Goal: Task Accomplishment & Management: Use online tool/utility

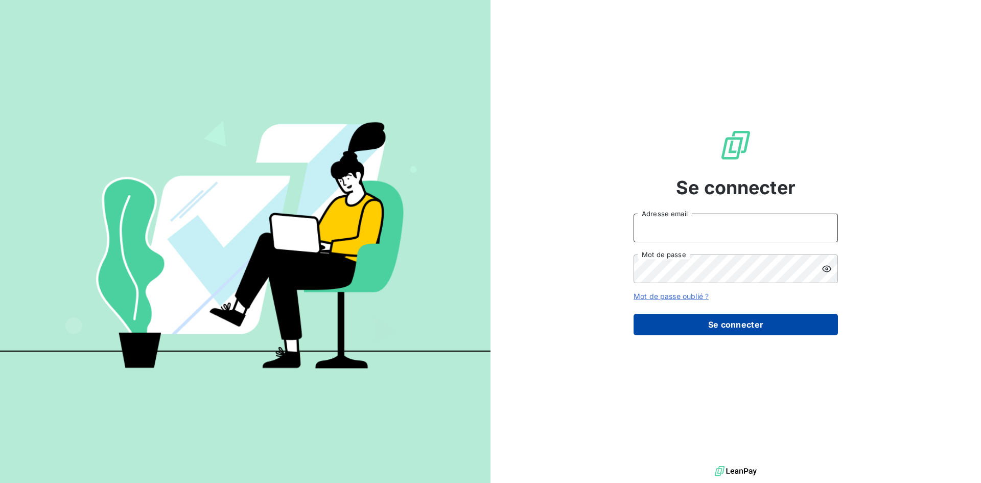
type input "[EMAIL_ADDRESS][DOMAIN_NAME]"
click at [683, 325] on button "Se connecter" at bounding box center [736, 324] width 204 height 21
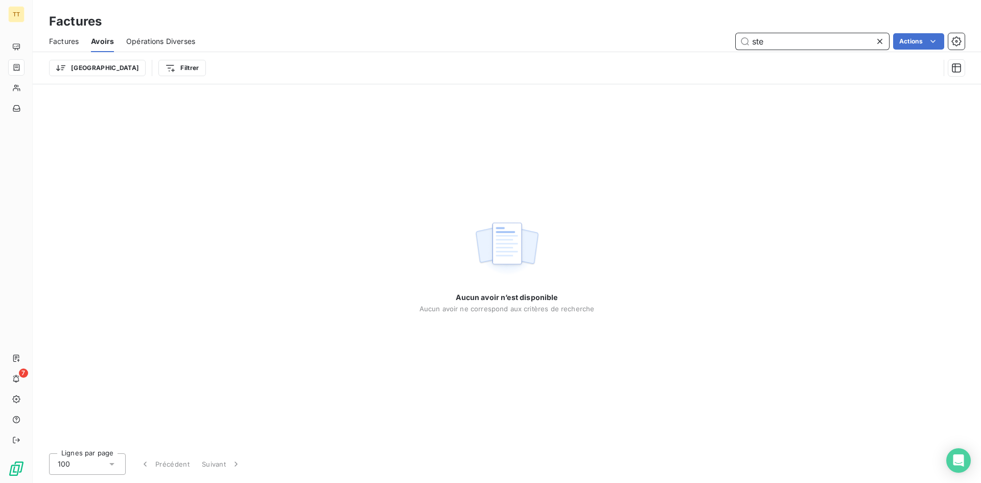
click at [55, 42] on span "Factures" at bounding box center [64, 41] width 30 height 10
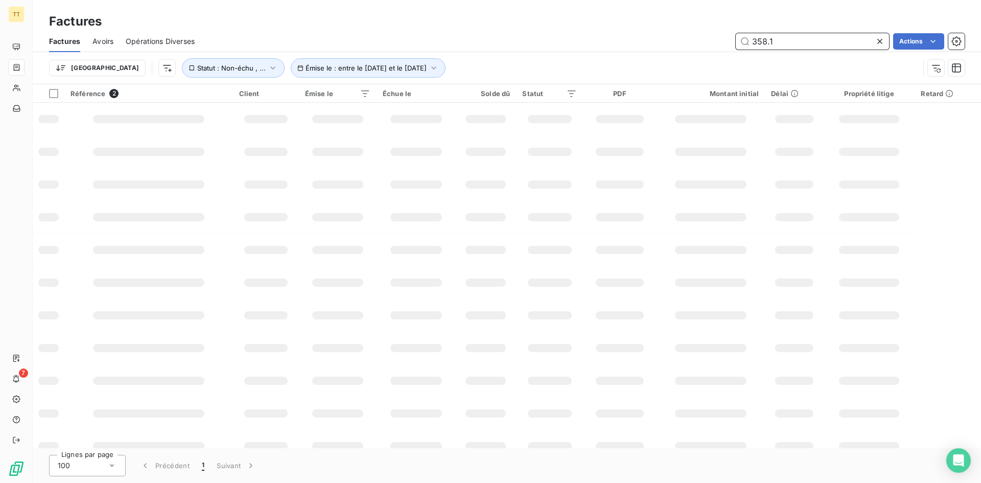
click at [829, 36] on input "358.1" at bounding box center [812, 41] width 153 height 16
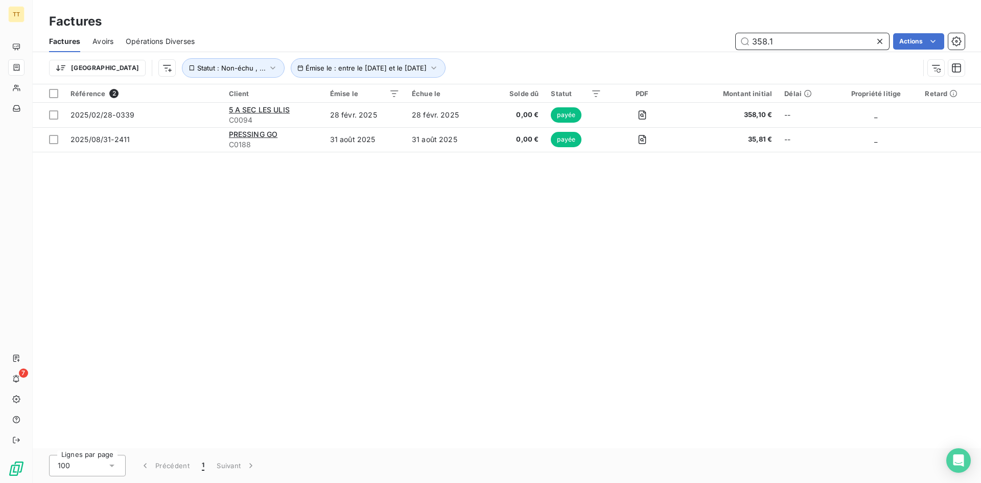
click at [829, 36] on input "358.1" at bounding box center [812, 41] width 153 height 16
click at [788, 40] on input "0299" at bounding box center [812, 41] width 153 height 16
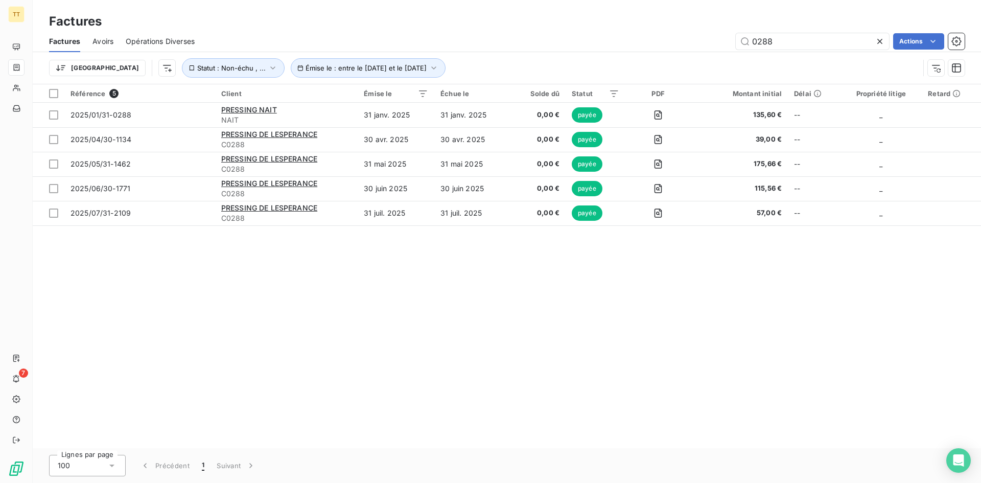
click at [762, 53] on div "Trier Émise le : entre le [DATE] et le [DATE] Statut : Non-échu , ..." at bounding box center [507, 68] width 916 height 32
click at [758, 48] on input "0288" at bounding box center [812, 41] width 153 height 16
click at [758, 47] on input "0288" at bounding box center [812, 41] width 153 height 16
click at [757, 47] on input "0288" at bounding box center [812, 41] width 153 height 16
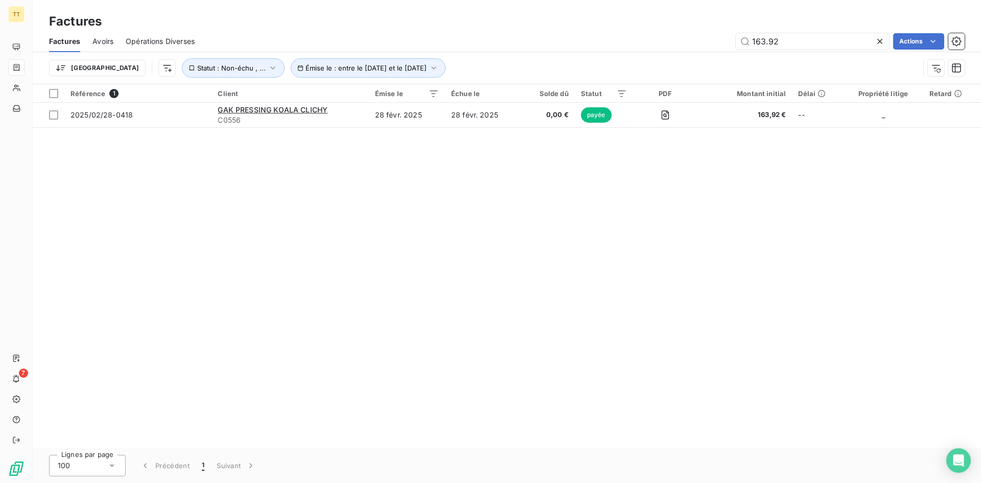
click at [839, 61] on div "Trier Émise le : entre le [DATE] et le [DATE] Statut : Non-échu , ..." at bounding box center [484, 67] width 870 height 19
click at [826, 49] on input "163.92" at bounding box center [812, 41] width 153 height 16
click at [823, 43] on input "163.92" at bounding box center [812, 41] width 153 height 16
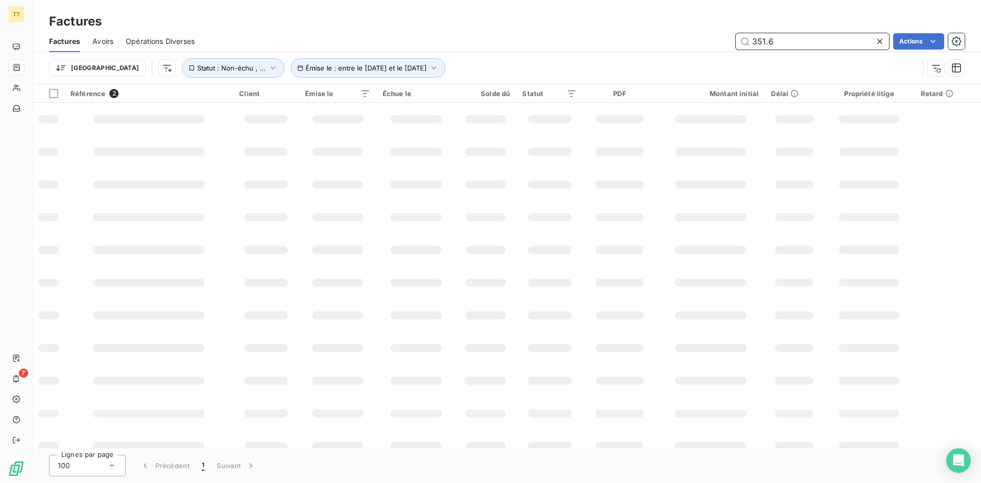
click at [811, 37] on input "351.6" at bounding box center [812, 41] width 153 height 16
click at [810, 37] on input "351.6" at bounding box center [812, 41] width 153 height 16
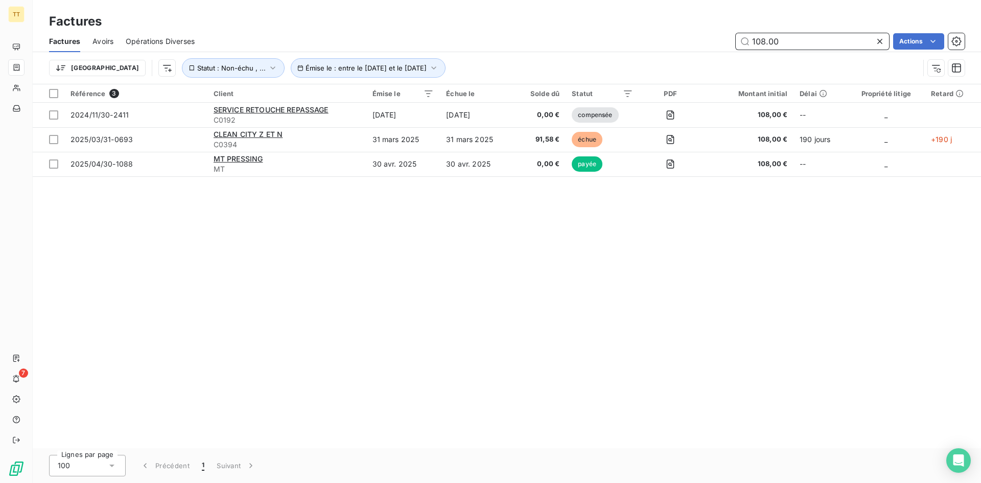
click at [786, 47] on input "108.00" at bounding box center [812, 41] width 153 height 16
click at [784, 44] on input "108.00" at bounding box center [812, 41] width 153 height 16
click at [785, 45] on input "108.00" at bounding box center [812, 41] width 153 height 16
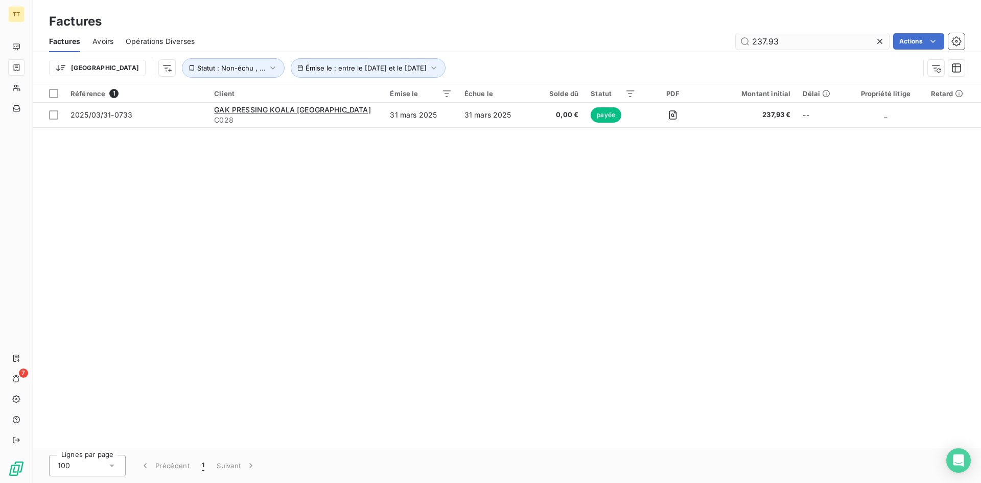
drag, startPoint x: 752, startPoint y: 49, endPoint x: 752, endPoint y: 39, distance: 9.7
click at [752, 49] on div "Factures Avoirs Opérations Diverses 237.93 Actions" at bounding box center [507, 41] width 948 height 21
click at [752, 38] on input "237.93" at bounding box center [812, 41] width 153 height 16
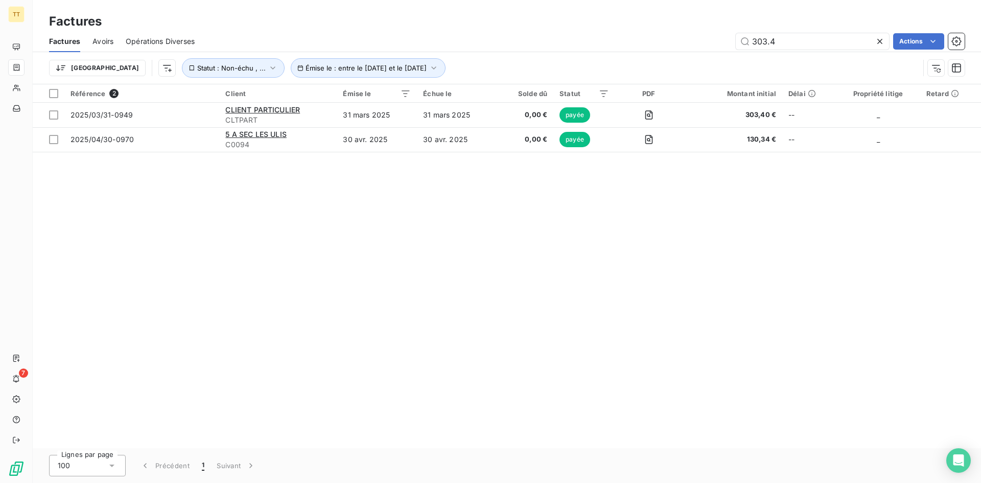
click at [806, 56] on div "Trier Émise le : entre le [DATE] et le [DATE] Statut : Non-échu , ..." at bounding box center [507, 68] width 916 height 32
click at [795, 45] on input "303.4" at bounding box center [812, 41] width 153 height 16
click at [800, 41] on input "2618" at bounding box center [812, 41] width 153 height 16
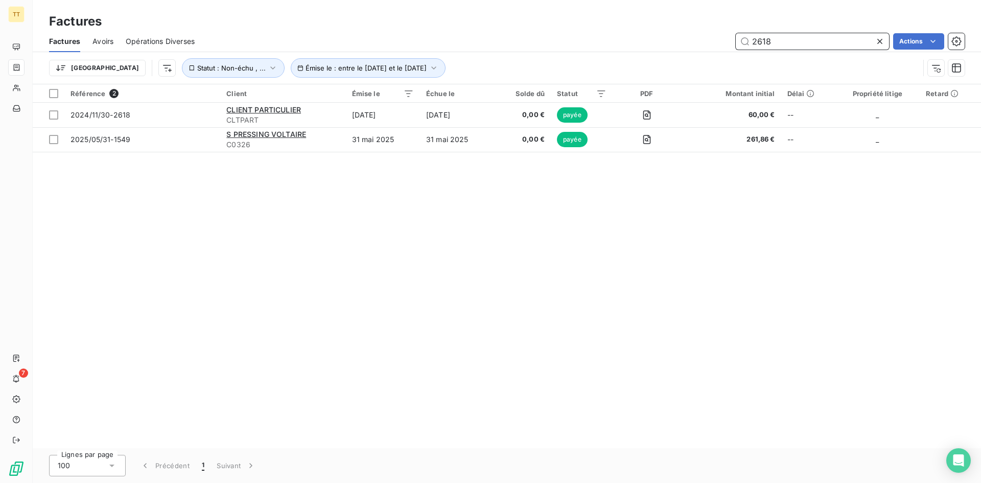
click at [800, 41] on input "2618" at bounding box center [812, 41] width 153 height 16
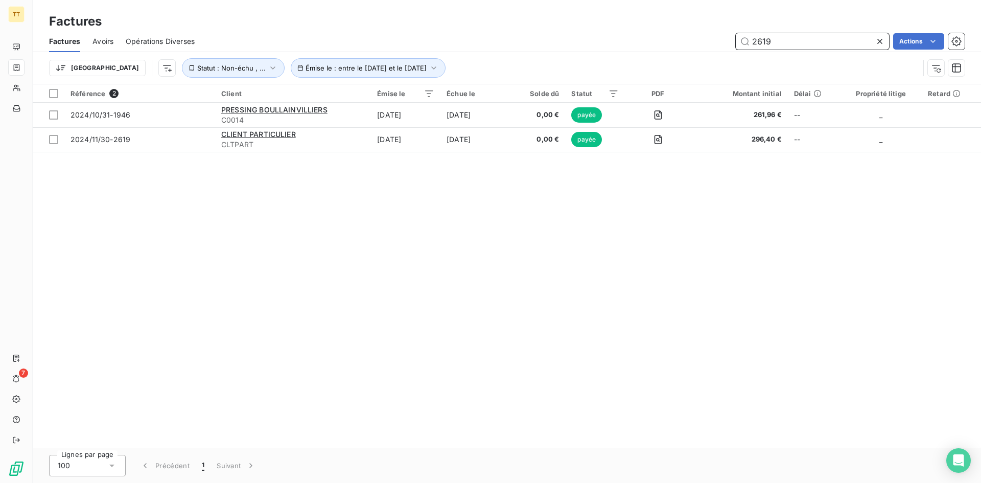
click at [773, 45] on input "2619" at bounding box center [812, 41] width 153 height 16
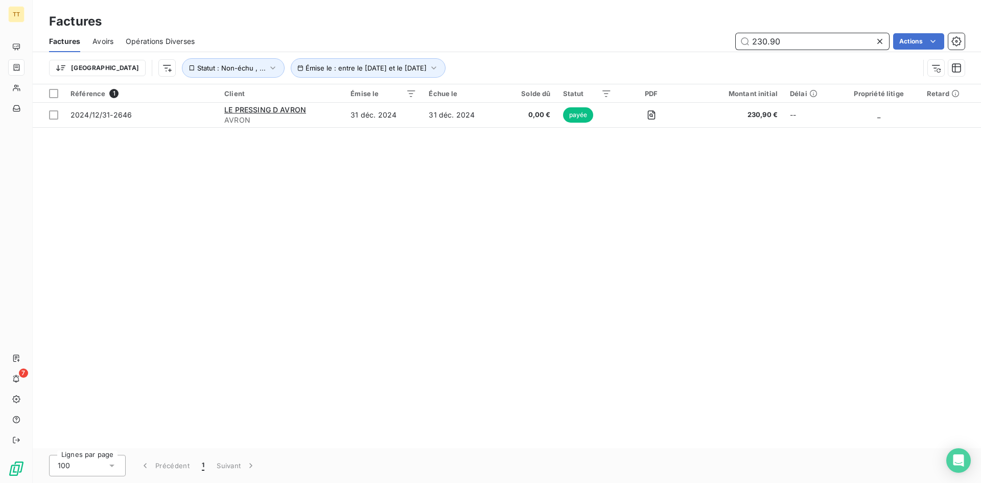
click at [791, 39] on input "230.90" at bounding box center [812, 41] width 153 height 16
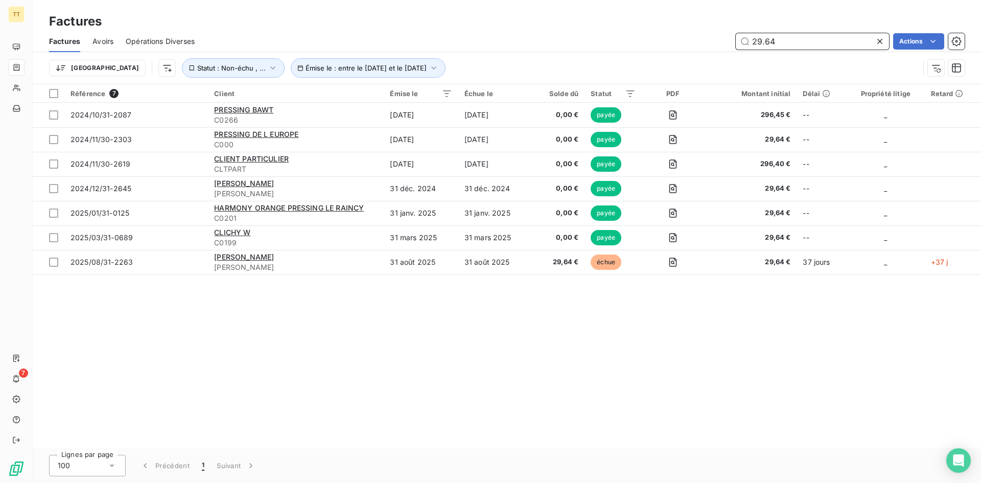
click at [770, 44] on input "29.64" at bounding box center [812, 41] width 153 height 16
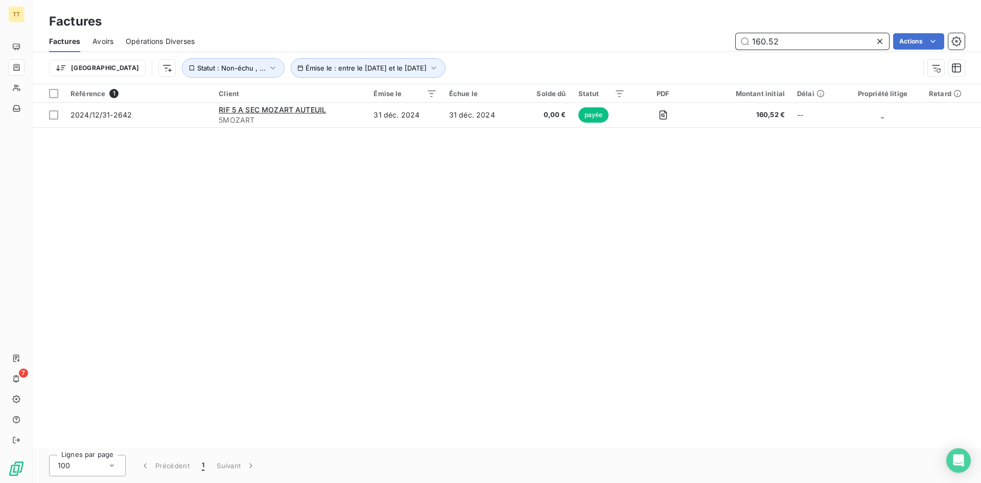
click at [789, 47] on input "160.52" at bounding box center [812, 41] width 153 height 16
click at [789, 46] on input "160.52" at bounding box center [812, 41] width 153 height 16
click at [789, 45] on input "160.52" at bounding box center [812, 41] width 153 height 16
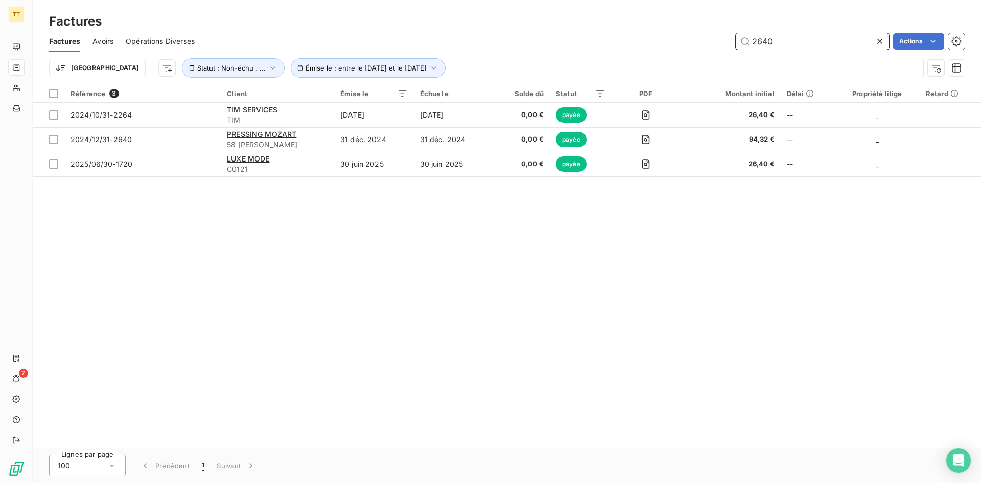
click at [774, 46] on input "2640" at bounding box center [812, 41] width 153 height 16
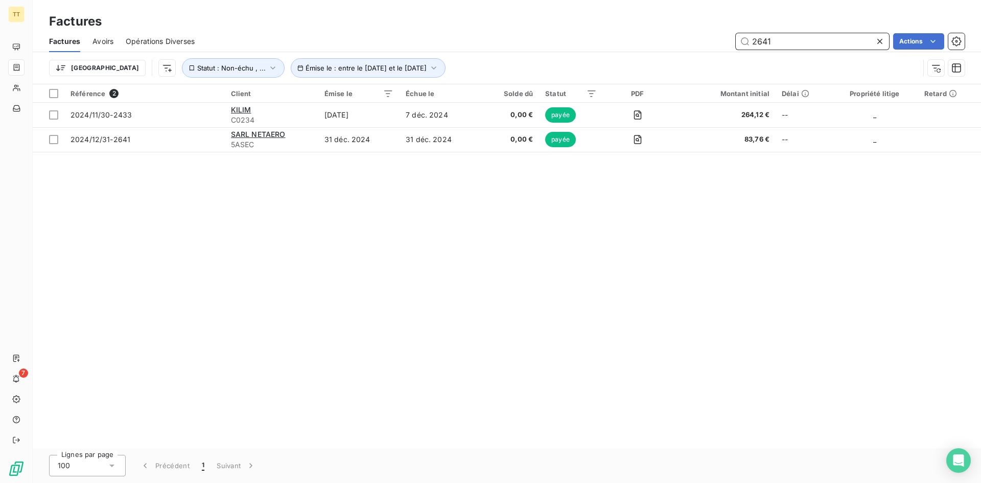
click at [773, 42] on input "2641" at bounding box center [812, 41] width 153 height 16
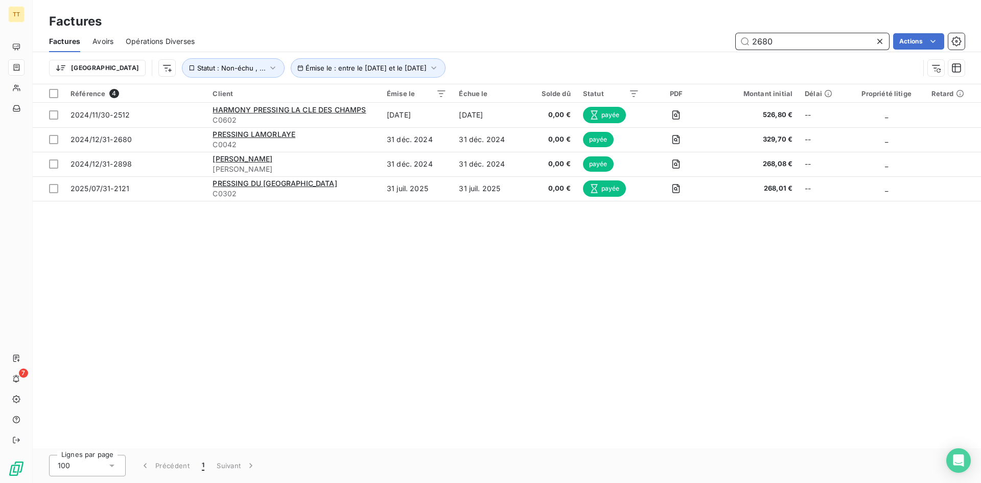
click at [794, 41] on input "2680" at bounding box center [812, 41] width 153 height 16
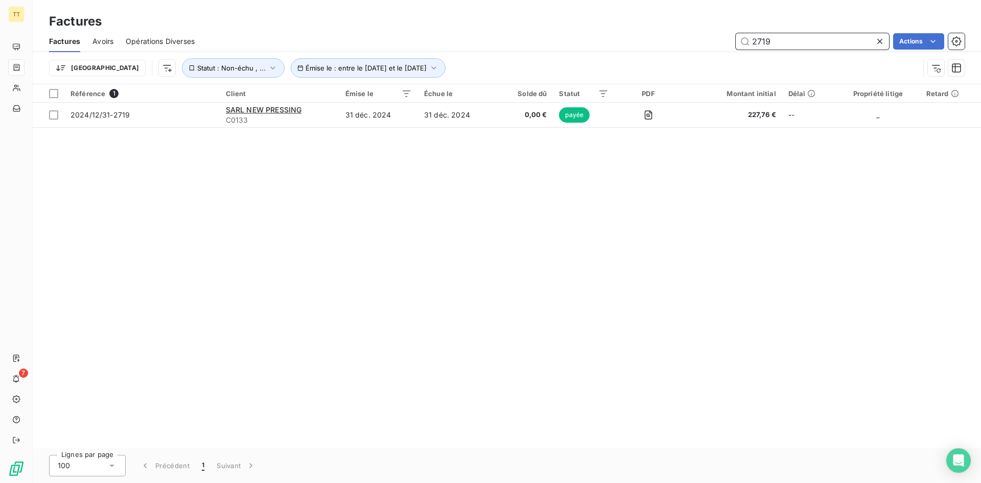
click at [773, 45] on input "2719" at bounding box center [812, 41] width 153 height 16
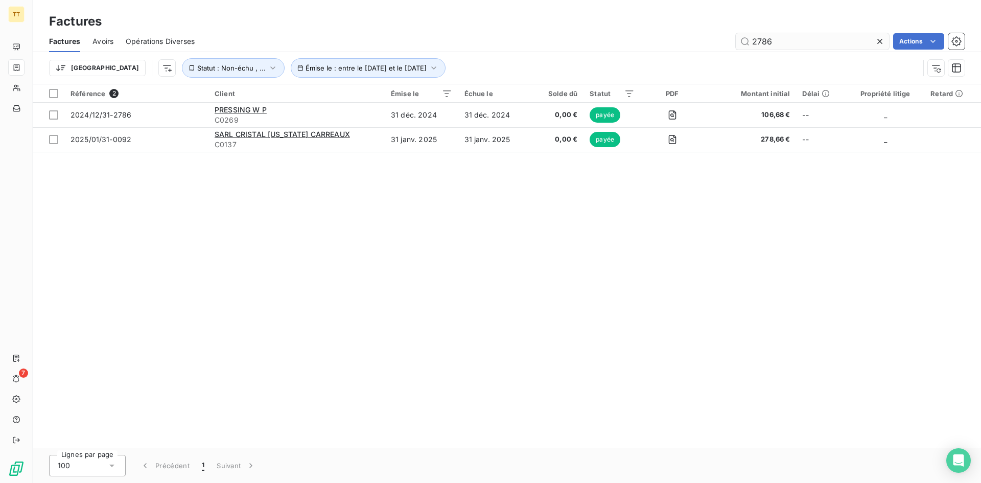
drag, startPoint x: 760, startPoint y: 57, endPoint x: 760, endPoint y: 43, distance: 13.8
click at [760, 56] on div "Trier Émise le : entre le [DATE] et le [DATE] Statut : Non-échu , ..." at bounding box center [507, 68] width 916 height 32
click at [761, 41] on input "2786" at bounding box center [812, 41] width 153 height 16
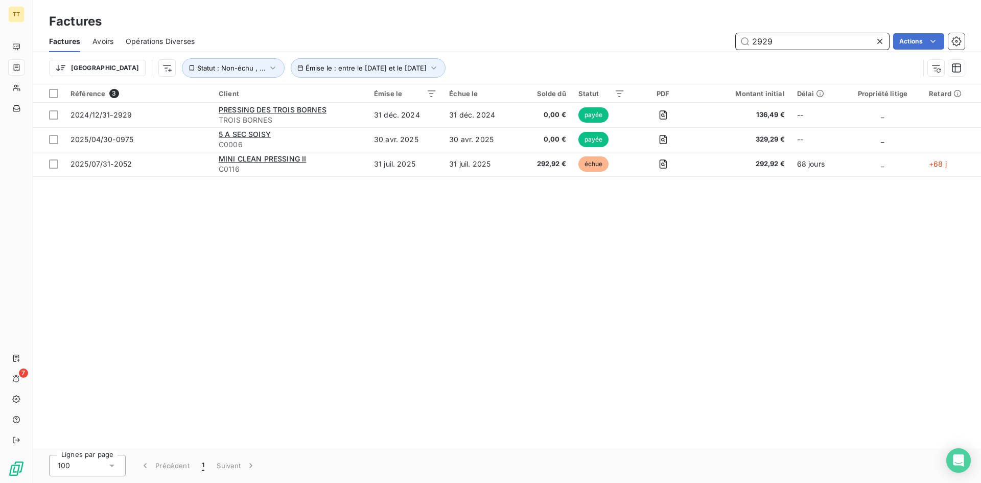
click at [796, 43] on input "2929" at bounding box center [812, 41] width 153 height 16
type input "6"
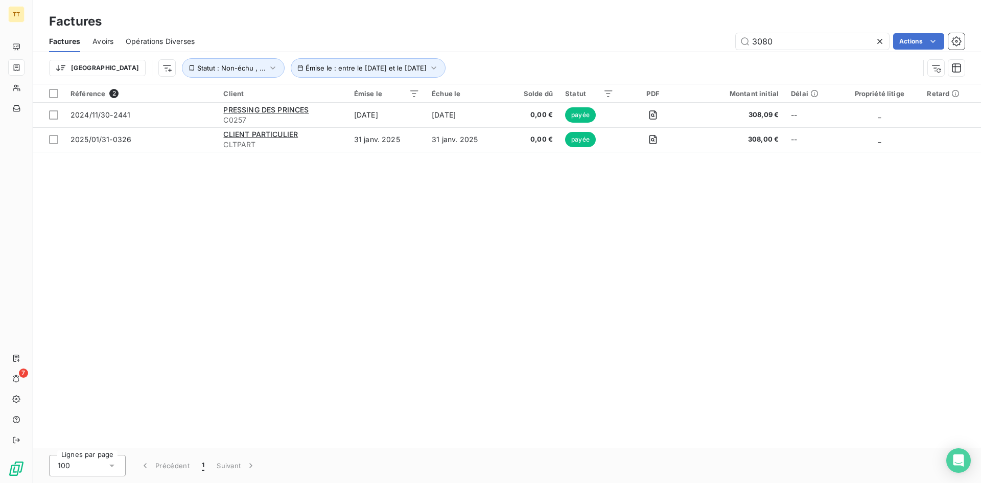
click at [784, 57] on div "Trier Émise le : entre le [DATE] et le [DATE] Statut : Non-échu , ..." at bounding box center [507, 68] width 916 height 32
click at [788, 43] on input "3080" at bounding box center [812, 41] width 153 height 16
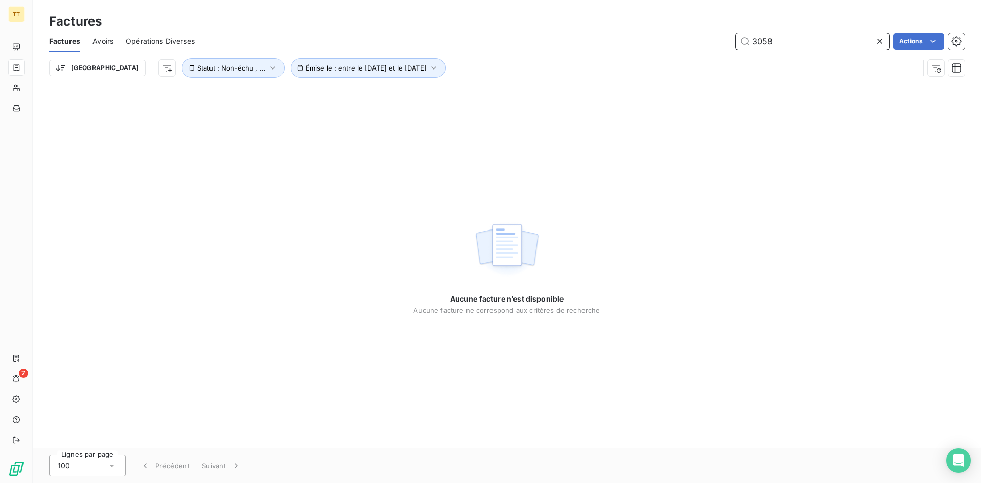
click at [771, 46] on input "3058" at bounding box center [812, 41] width 153 height 16
click at [792, 40] on input "3058" at bounding box center [812, 41] width 153 height 16
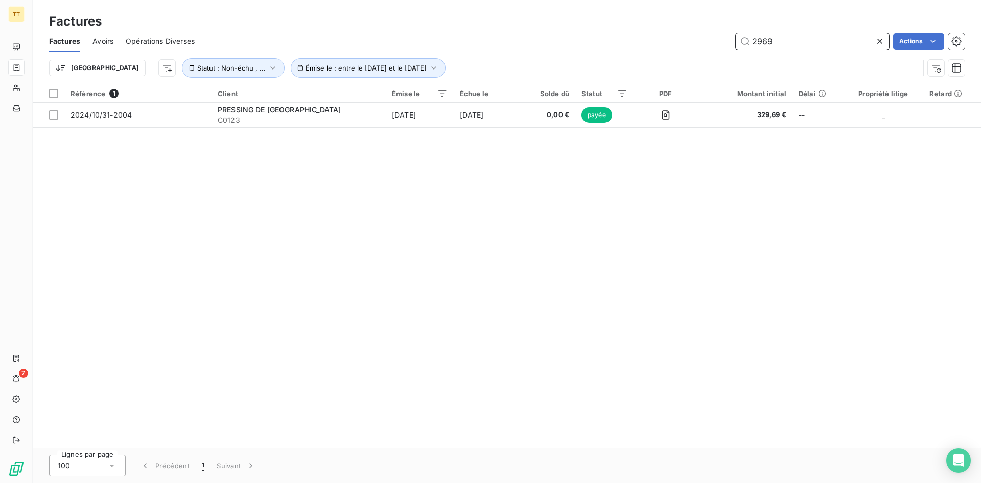
click at [801, 42] on input "2969" at bounding box center [812, 41] width 153 height 16
click at [801, 41] on input "2969" at bounding box center [812, 41] width 153 height 16
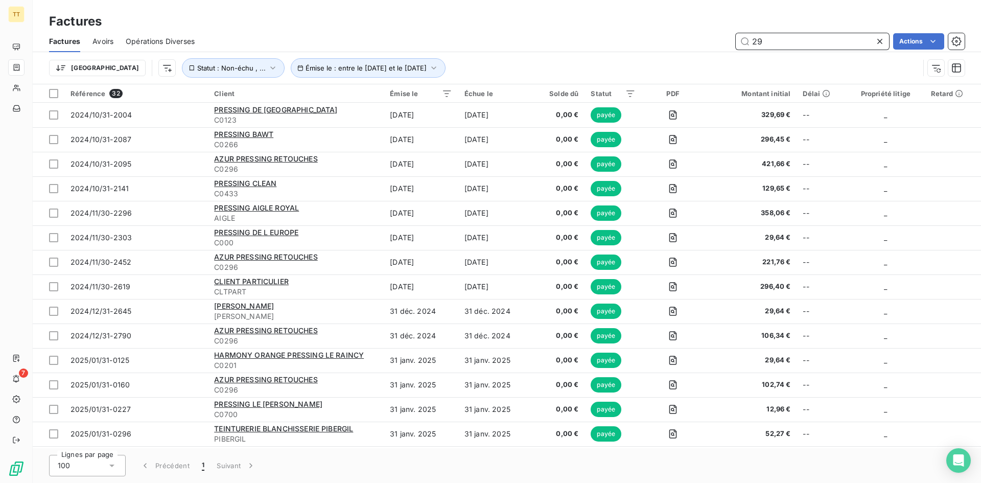
type input "2"
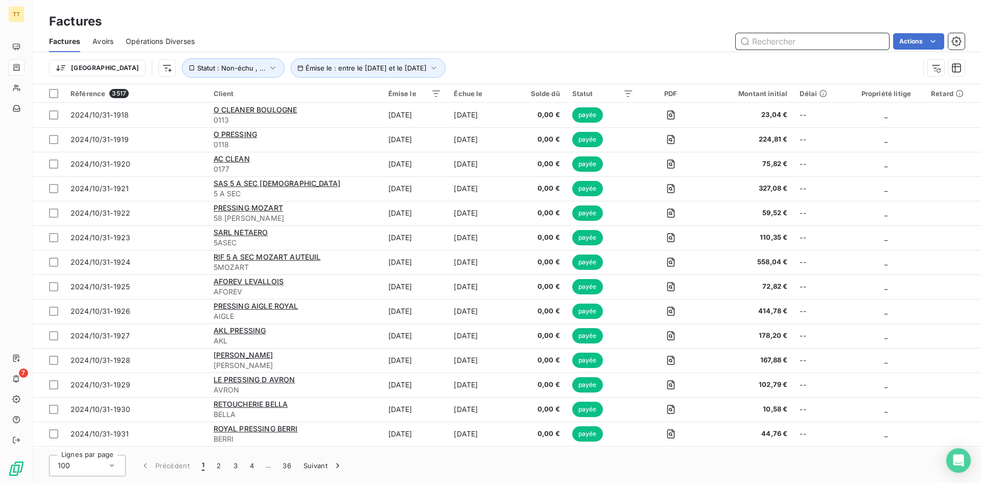
click at [791, 42] on input "text" at bounding box center [812, 41] width 153 height 16
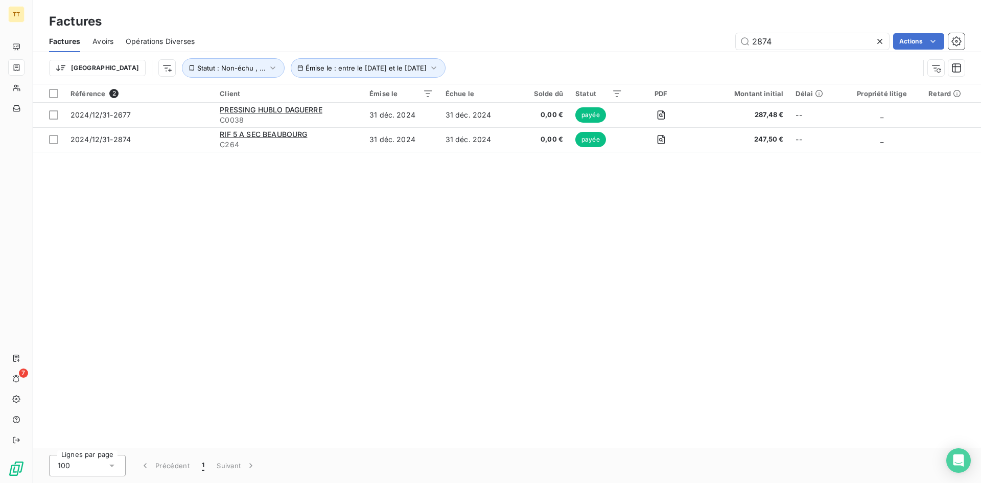
click at [783, 50] on div "Factures Avoirs Opérations Diverses 2874 Actions" at bounding box center [507, 41] width 948 height 21
click at [780, 48] on div "Factures Avoirs Opérations Diverses 2874 Actions" at bounding box center [507, 41] width 948 height 21
click at [779, 48] on input "2874" at bounding box center [812, 41] width 153 height 16
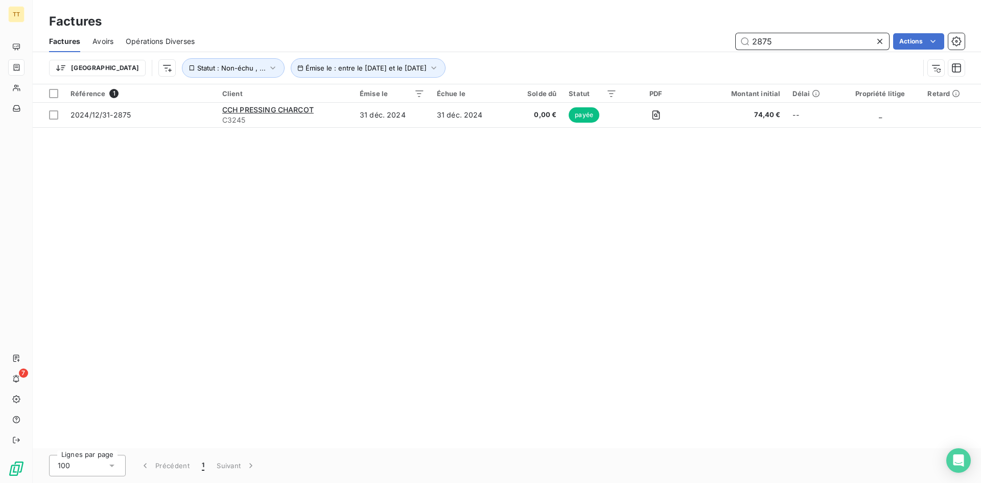
click at [750, 46] on input "2875" at bounding box center [812, 41] width 153 height 16
click at [779, 39] on input "-2875" at bounding box center [812, 41] width 153 height 16
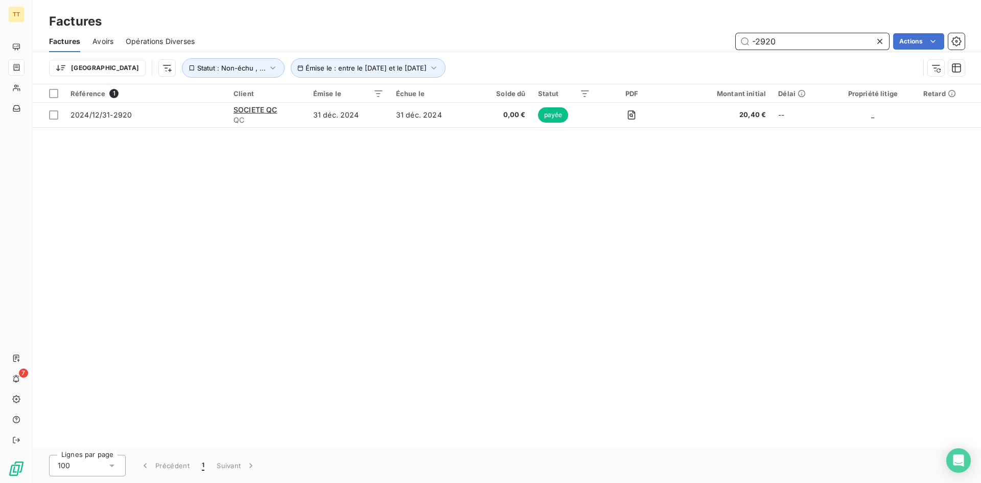
click at [791, 39] on input "-2920" at bounding box center [812, 41] width 153 height 16
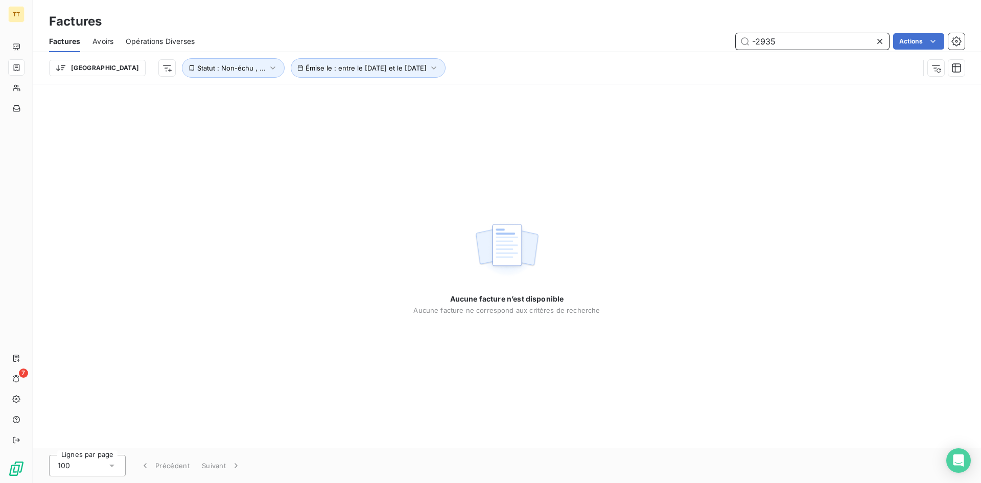
click at [800, 39] on input "-2935" at bounding box center [812, 41] width 153 height 16
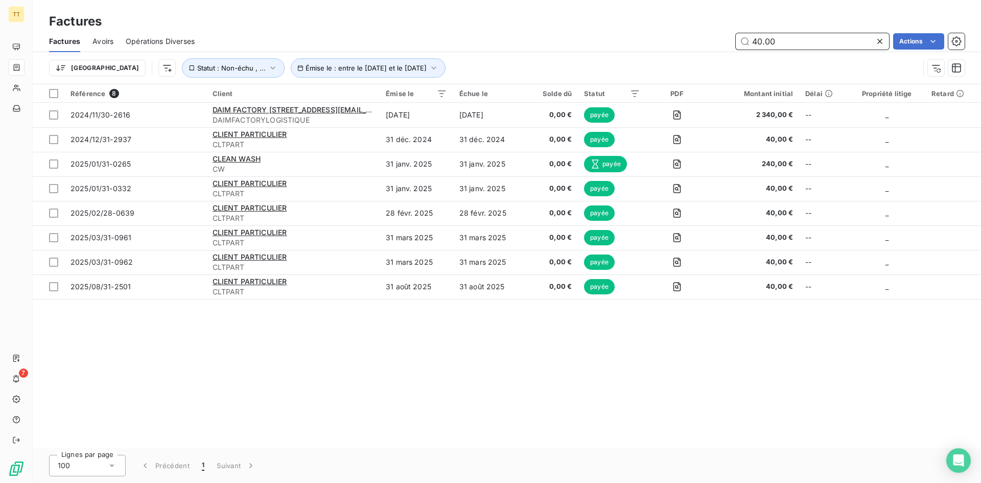
click at [794, 41] on input "40.00" at bounding box center [812, 41] width 153 height 16
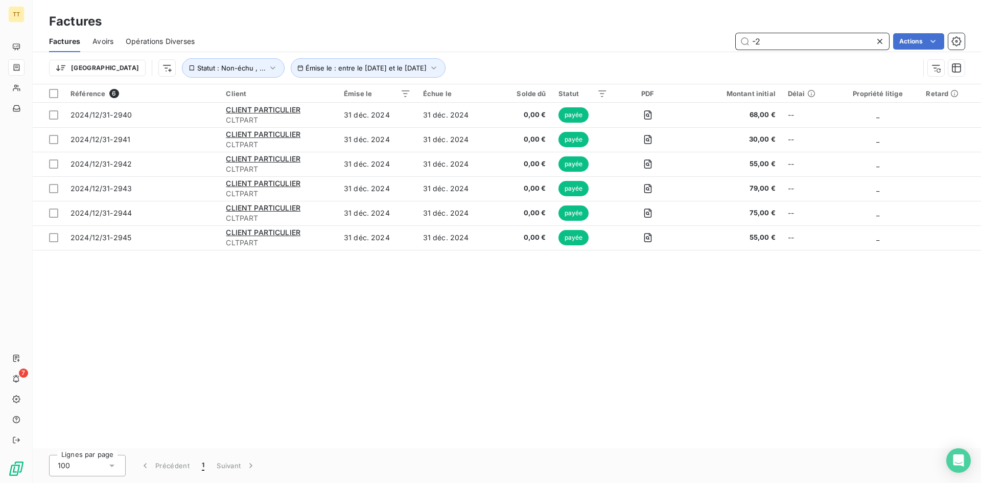
type input "-"
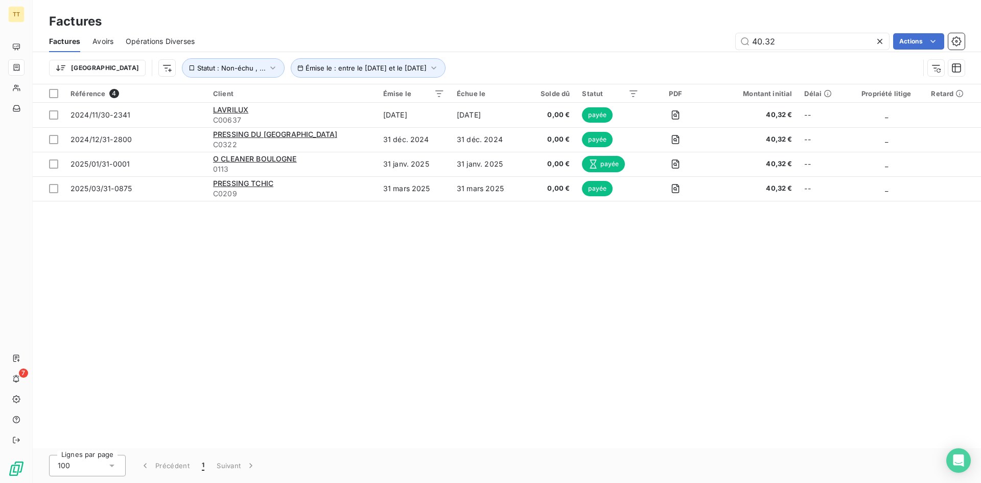
click at [789, 51] on div "Factures Avoirs Opérations Diverses 40.32 Actions" at bounding box center [507, 41] width 948 height 21
click at [786, 47] on input "40.32" at bounding box center [812, 41] width 153 height 16
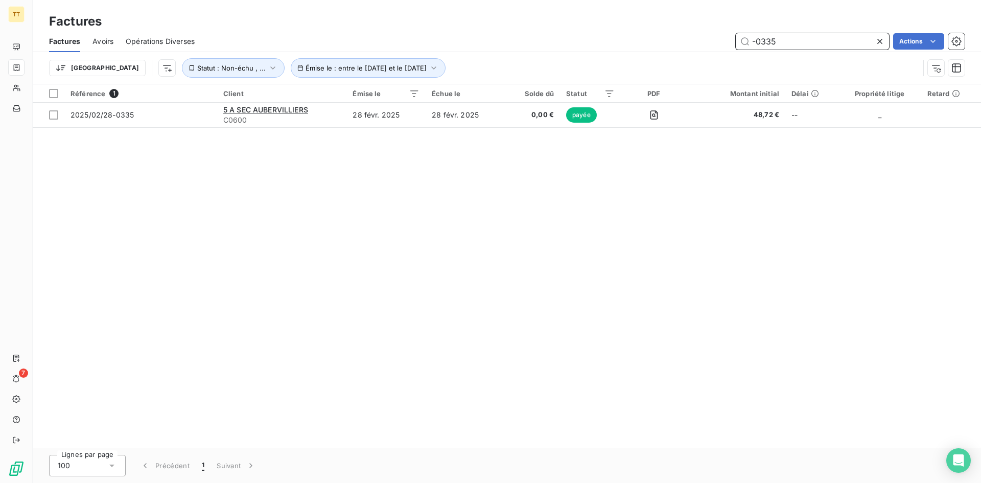
click at [778, 42] on input "-0335" at bounding box center [812, 41] width 153 height 16
click at [773, 47] on input "-0328" at bounding box center [812, 41] width 153 height 16
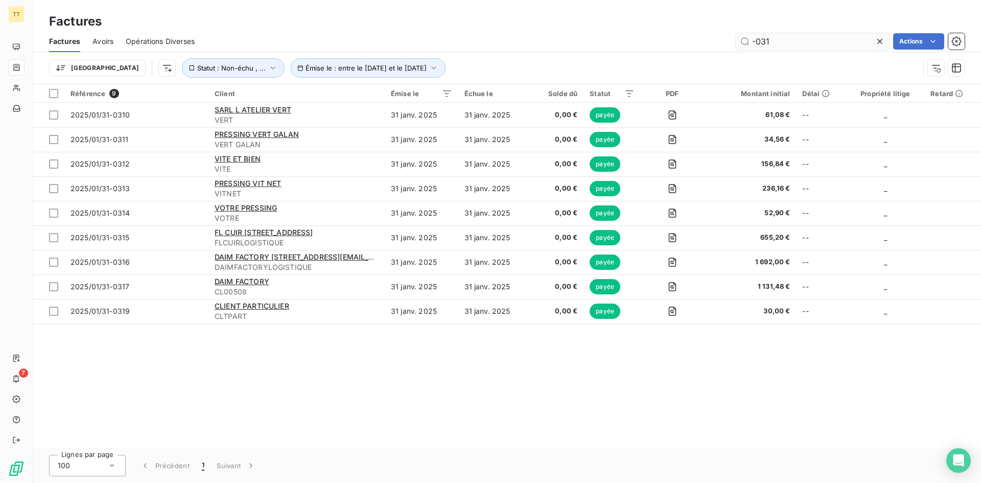
click at [778, 47] on div "Factures Avoirs Opérations Diverses -031 Actions" at bounding box center [507, 41] width 948 height 21
click at [775, 44] on input "-031" at bounding box center [812, 41] width 153 height 16
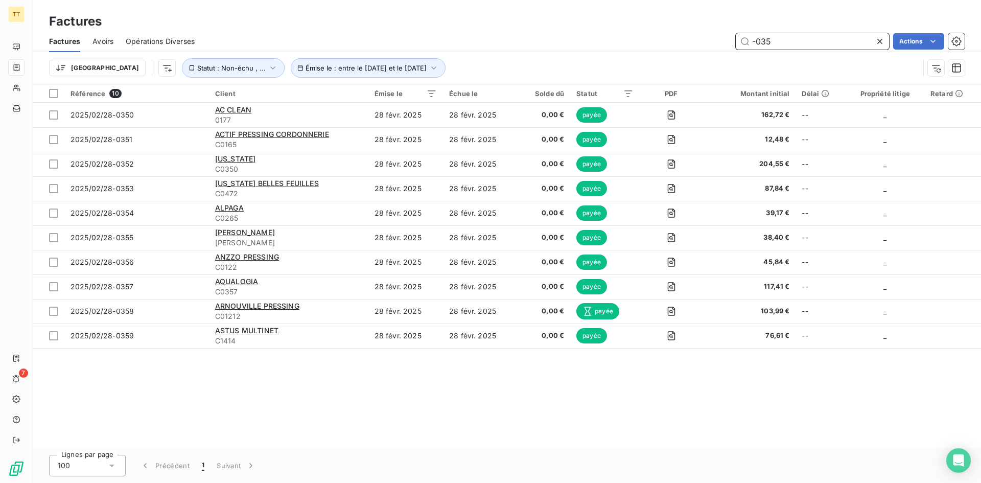
click at [774, 43] on input "-035" at bounding box center [812, 41] width 153 height 16
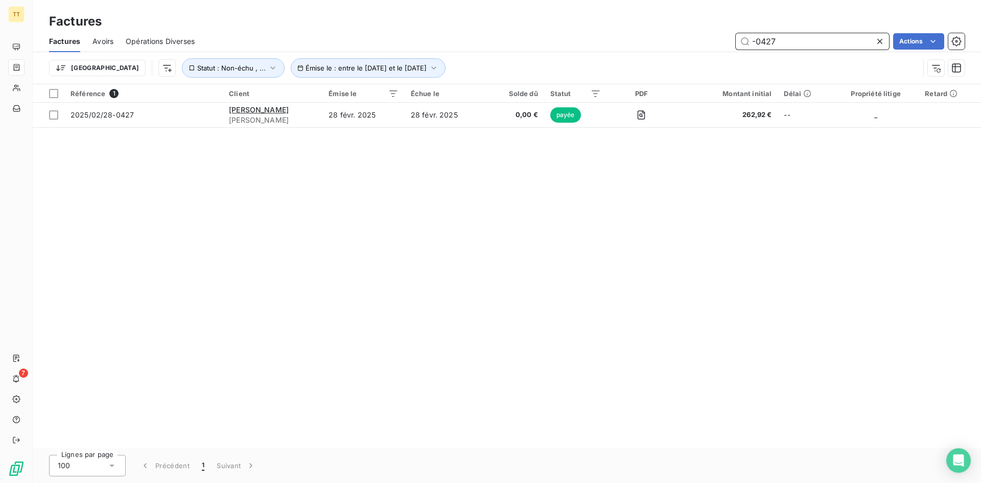
click at [794, 38] on input "-0427" at bounding box center [812, 41] width 153 height 16
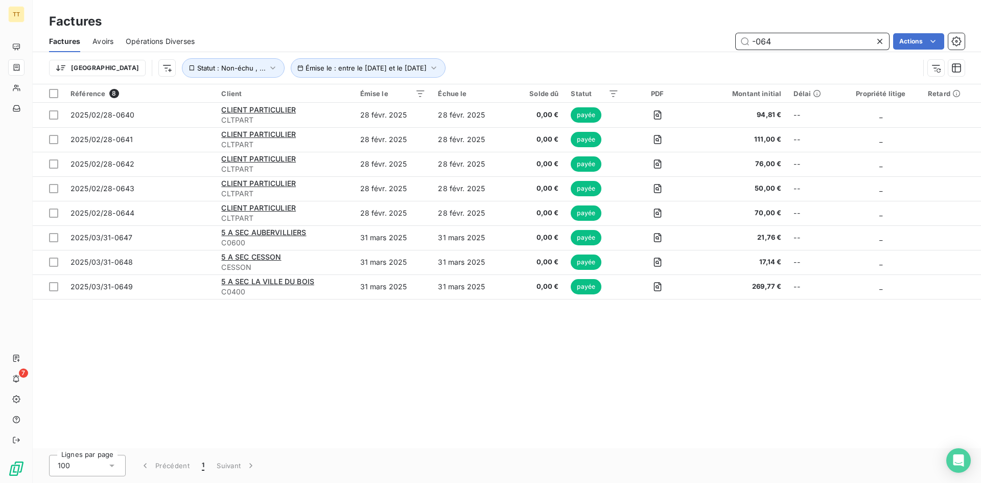
click at [829, 45] on input "-064" at bounding box center [812, 41] width 153 height 16
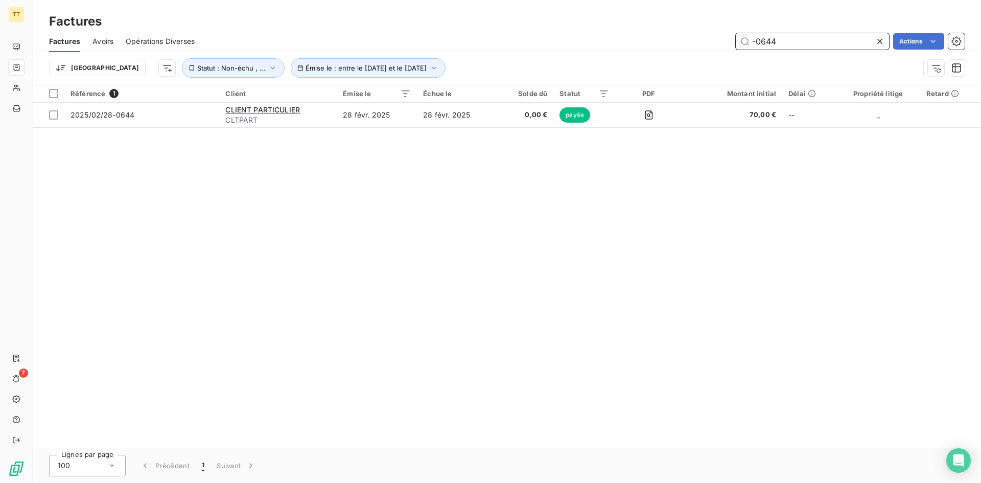
click at [777, 43] on input "-0644" at bounding box center [812, 41] width 153 height 16
click at [849, 36] on input "-0640" at bounding box center [812, 41] width 153 height 16
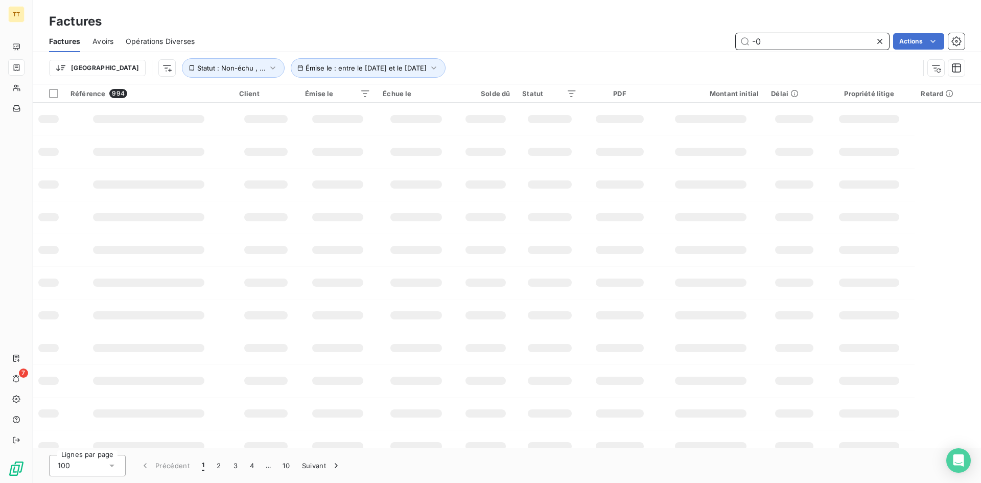
type input "-"
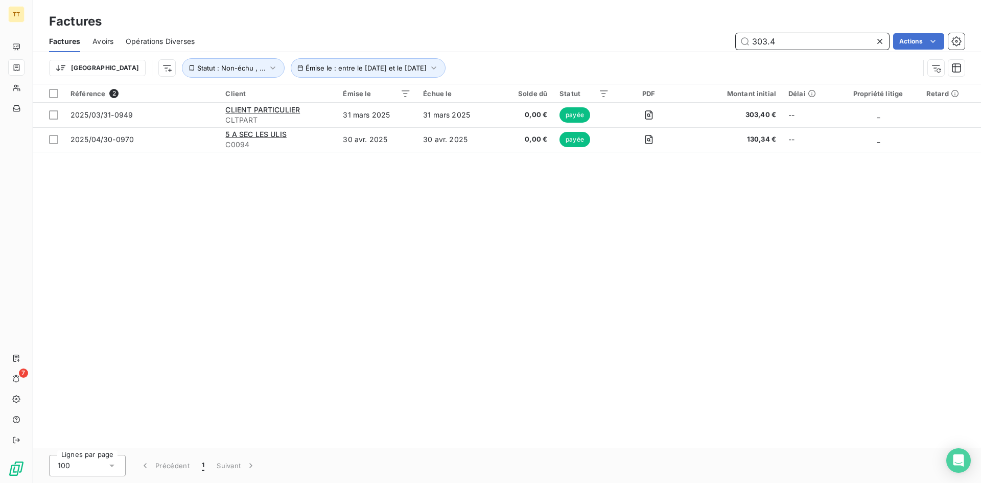
click at [777, 42] on input "303.4" at bounding box center [812, 41] width 153 height 16
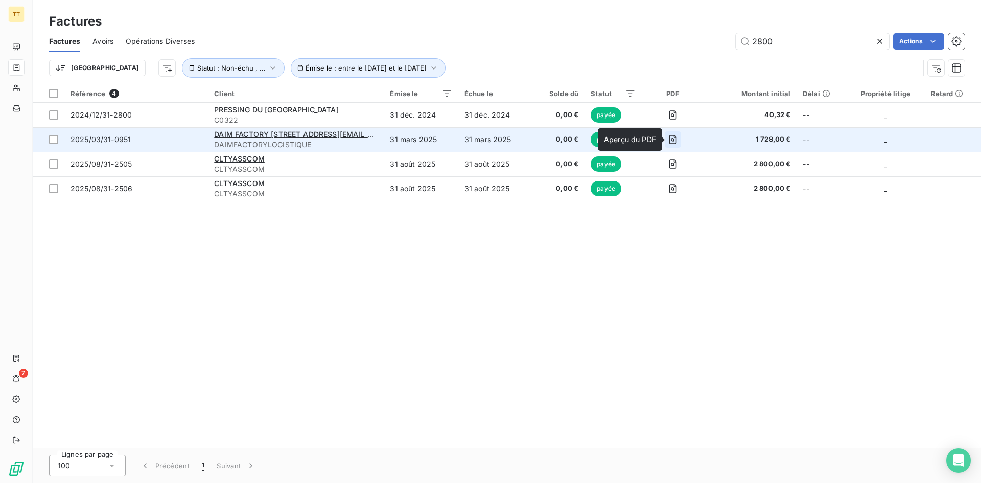
click at [672, 142] on icon "button" at bounding box center [673, 139] width 8 height 9
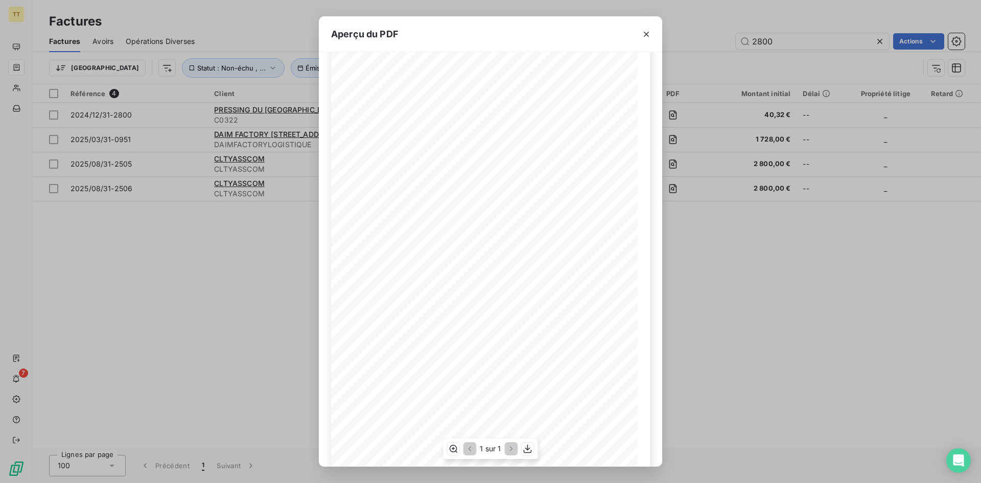
scroll to position [43, 0]
click at [647, 37] on icon "button" at bounding box center [646, 34] width 10 height 10
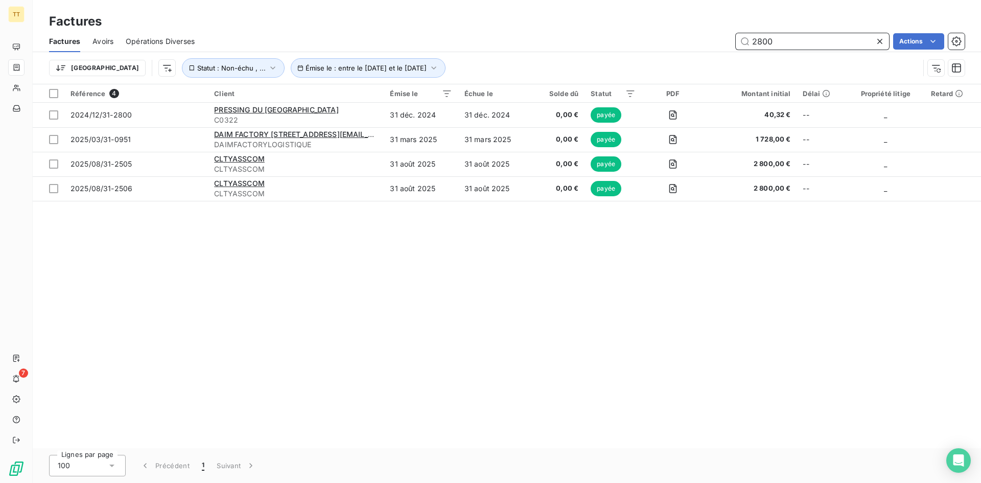
click at [769, 40] on input "2800" at bounding box center [812, 41] width 153 height 16
click at [769, 39] on input "2800" at bounding box center [812, 41] width 153 height 16
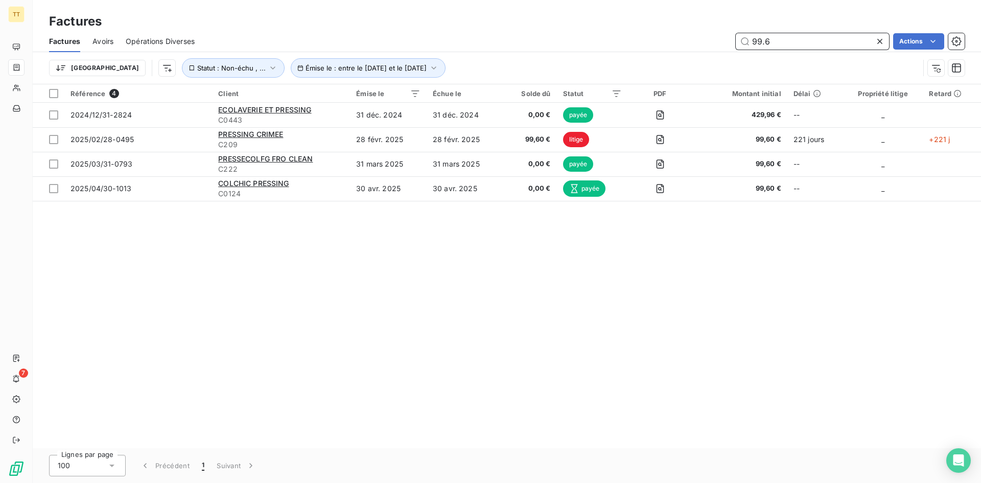
click at [797, 38] on input "99.6" at bounding box center [812, 41] width 153 height 16
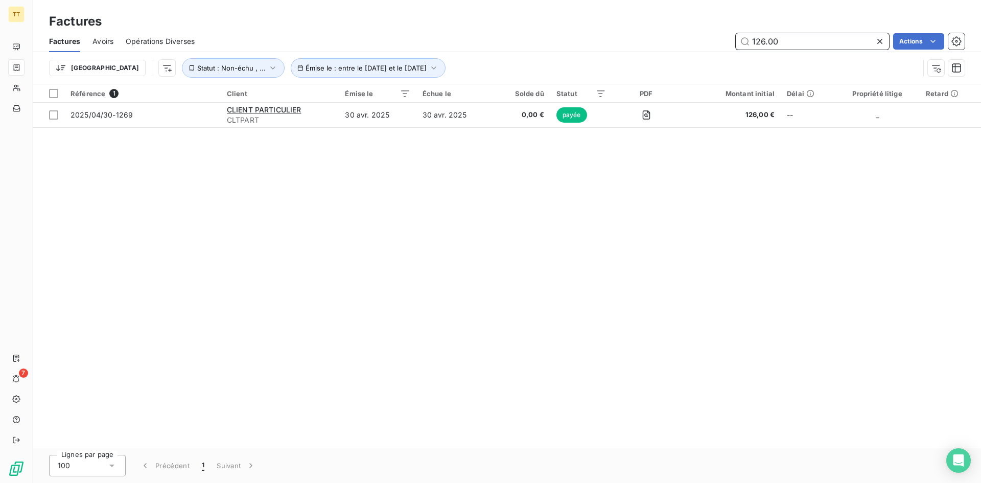
click at [791, 37] on input "126.00" at bounding box center [812, 41] width 153 height 16
click at [813, 20] on div "Factures" at bounding box center [507, 21] width 948 height 18
click at [796, 36] on input "1273" at bounding box center [812, 41] width 153 height 16
click at [796, 37] on input "1273" at bounding box center [812, 41] width 153 height 16
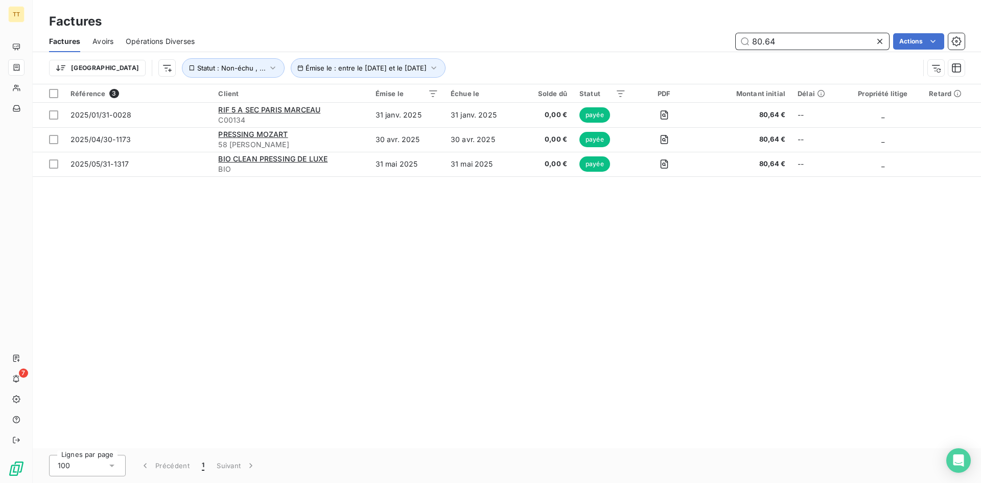
type input "80.64"
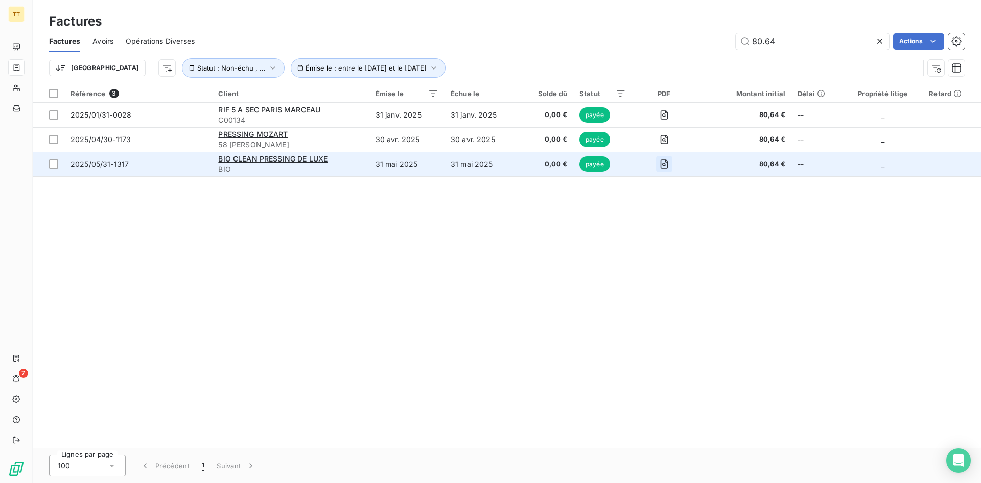
click at [664, 165] on icon "button" at bounding box center [664, 164] width 10 height 10
click at [317, 171] on span "BIO" at bounding box center [290, 169] width 145 height 10
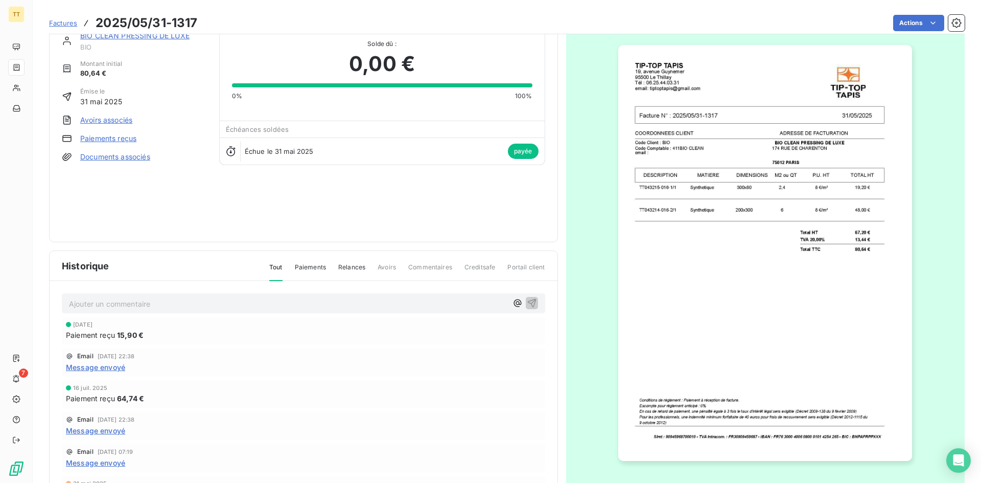
scroll to position [44, 0]
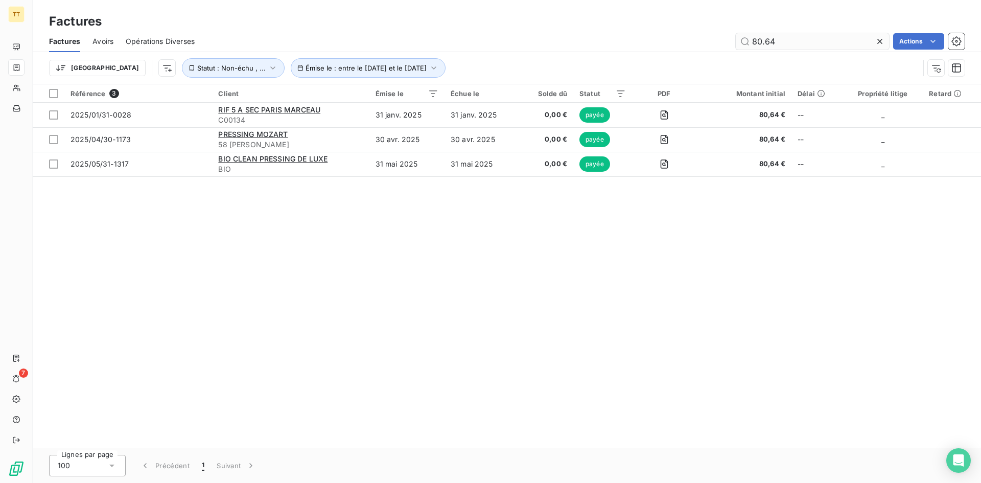
click at [764, 47] on input "80.64" at bounding box center [812, 41] width 153 height 16
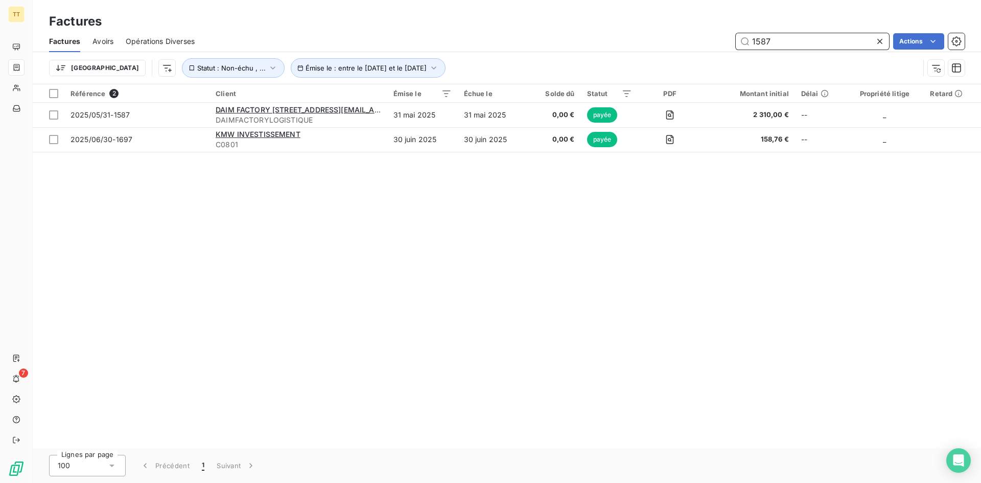
click at [769, 42] on input "1587" at bounding box center [812, 41] width 153 height 16
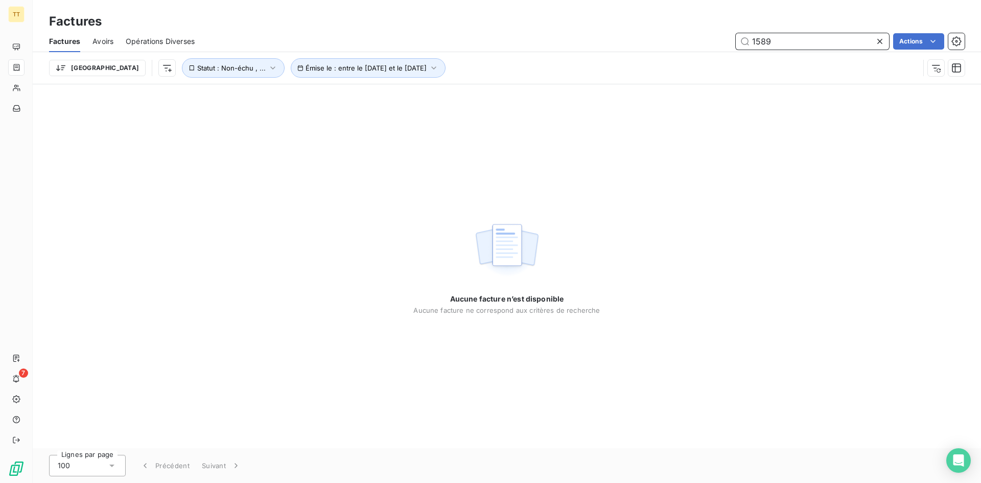
click at [785, 39] on input "1589" at bounding box center [812, 41] width 153 height 16
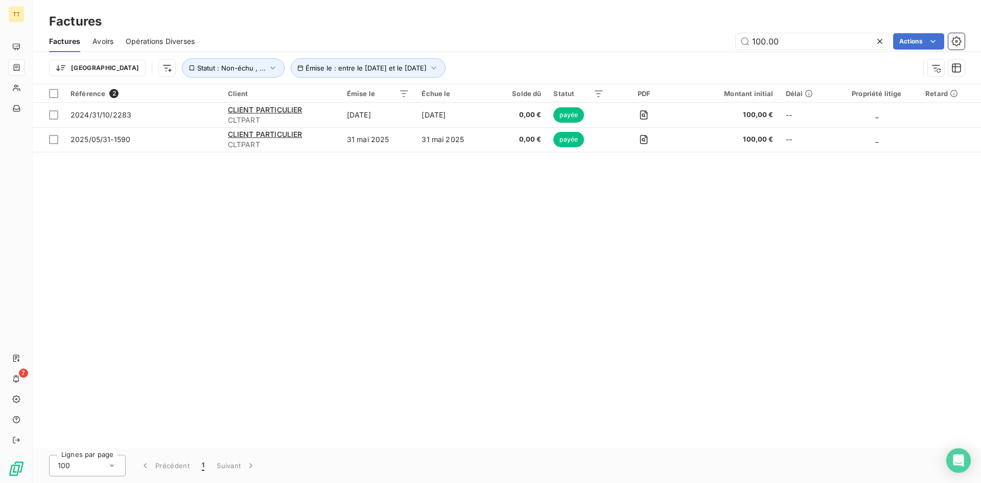
click at [790, 62] on div "Trier Émise le : entre le [DATE] et le [DATE] Statut : Non-échu , ..." at bounding box center [484, 67] width 870 height 19
click at [795, 51] on div "Factures Avoirs Opérations Diverses 100.00 Actions" at bounding box center [507, 41] width 948 height 21
click at [793, 50] on div "Factures Avoirs Opérations Diverses 100.00 Actions" at bounding box center [507, 41] width 948 height 21
click at [791, 48] on input "100.00" at bounding box center [812, 41] width 153 height 16
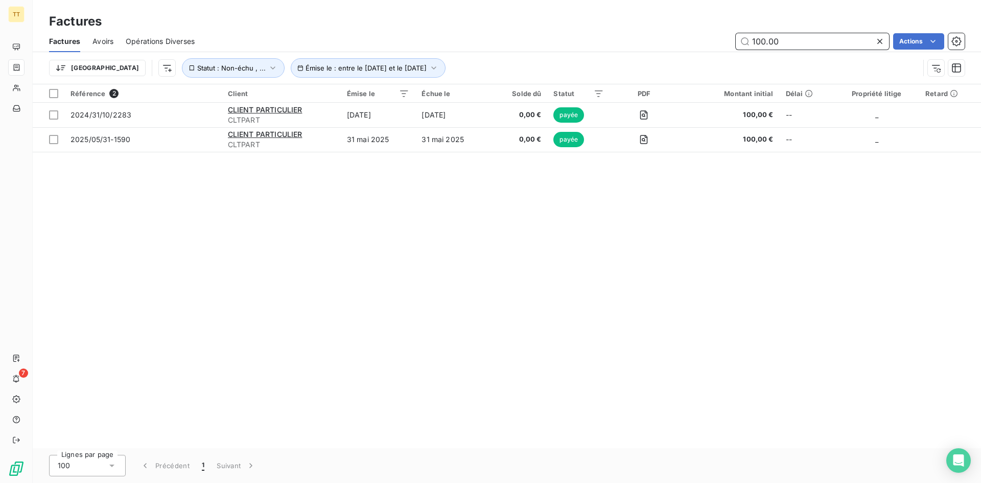
click at [791, 48] on input "100.00" at bounding box center [812, 41] width 153 height 16
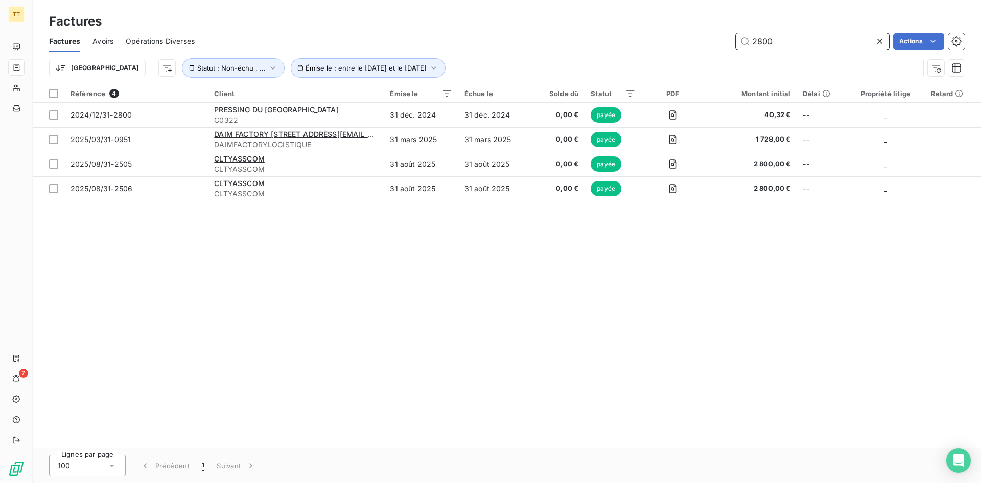
click at [814, 45] on input "2800" at bounding box center [812, 41] width 153 height 16
click at [813, 45] on input "2800" at bounding box center [812, 41] width 153 height 16
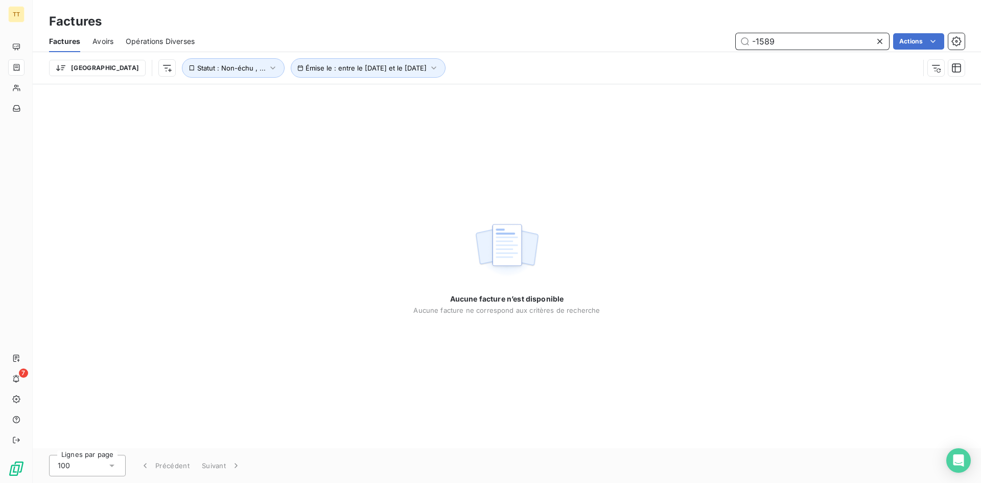
click at [780, 43] on input "-1589" at bounding box center [812, 41] width 153 height 16
click at [779, 43] on input "15.89" at bounding box center [812, 41] width 153 height 16
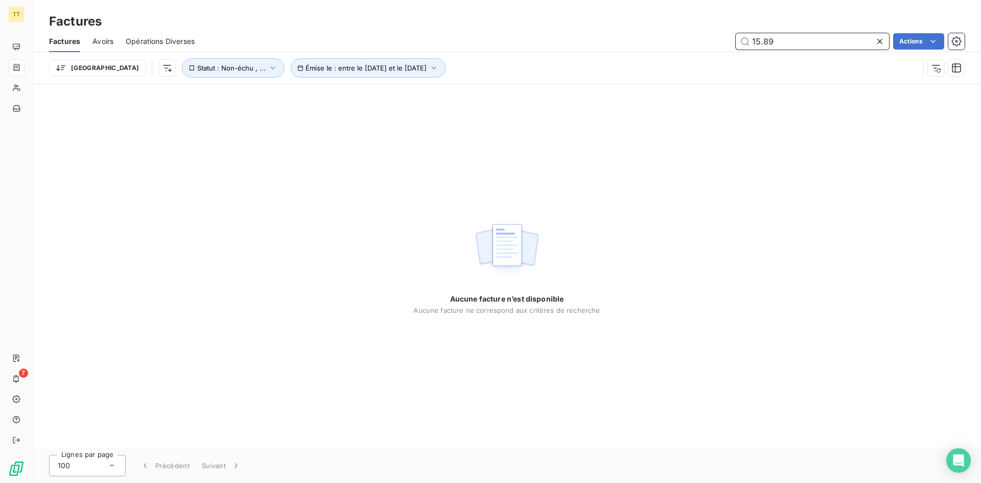
click at [779, 43] on input "15.89" at bounding box center [812, 41] width 153 height 16
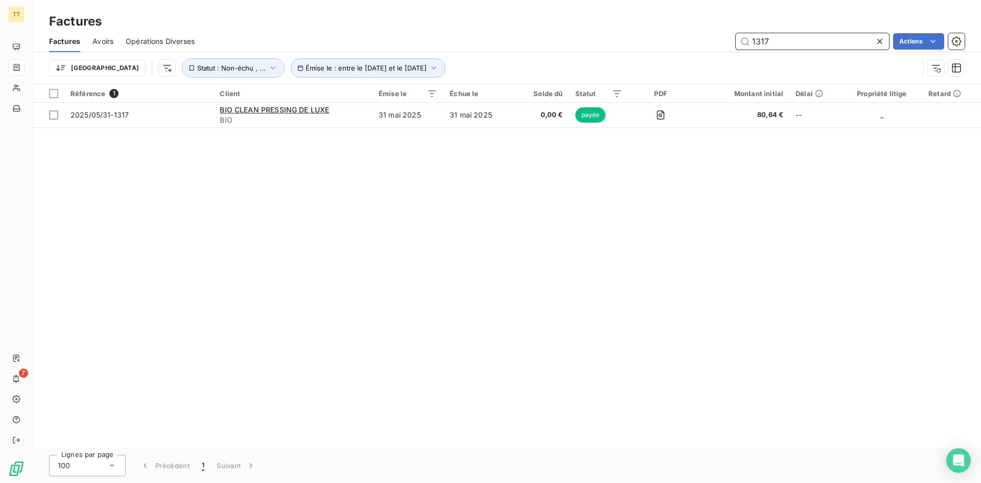
type input "1317"
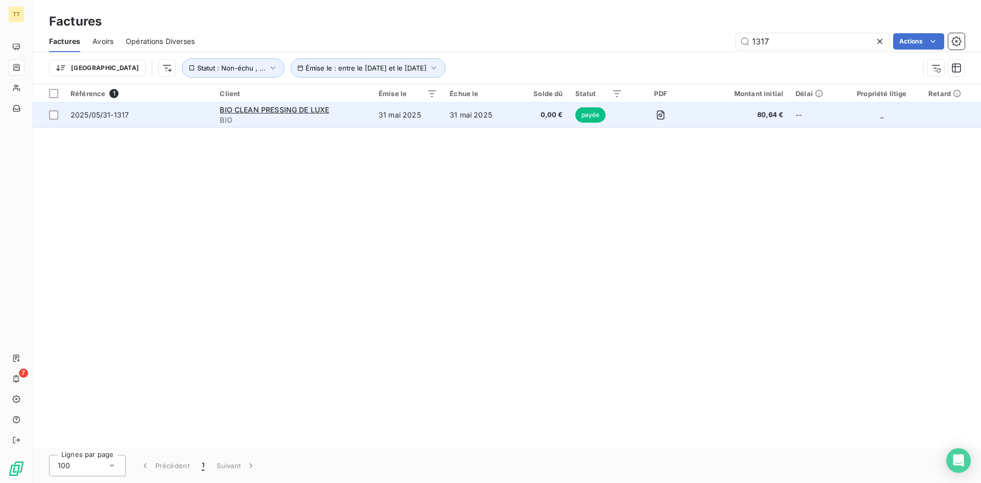
click at [520, 119] on td "0,00 €" at bounding box center [542, 115] width 54 height 25
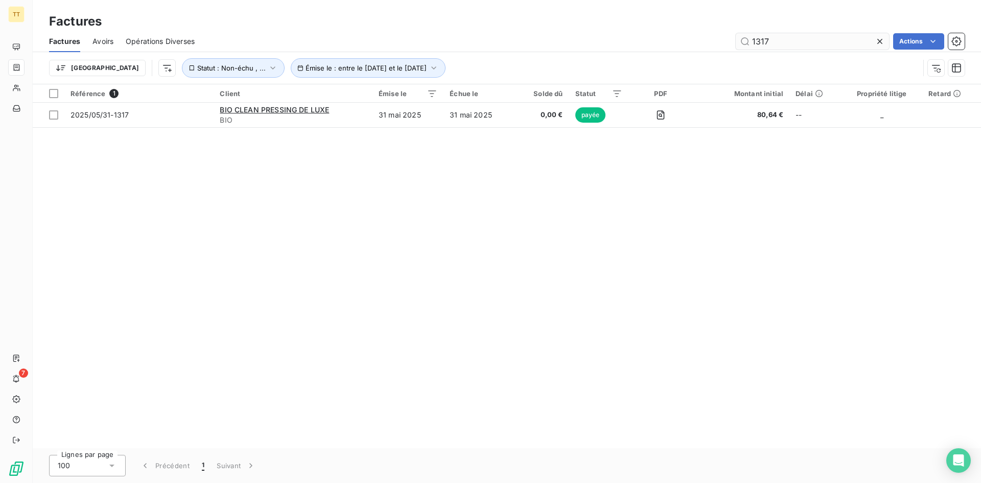
click at [793, 35] on input "1317" at bounding box center [812, 41] width 153 height 16
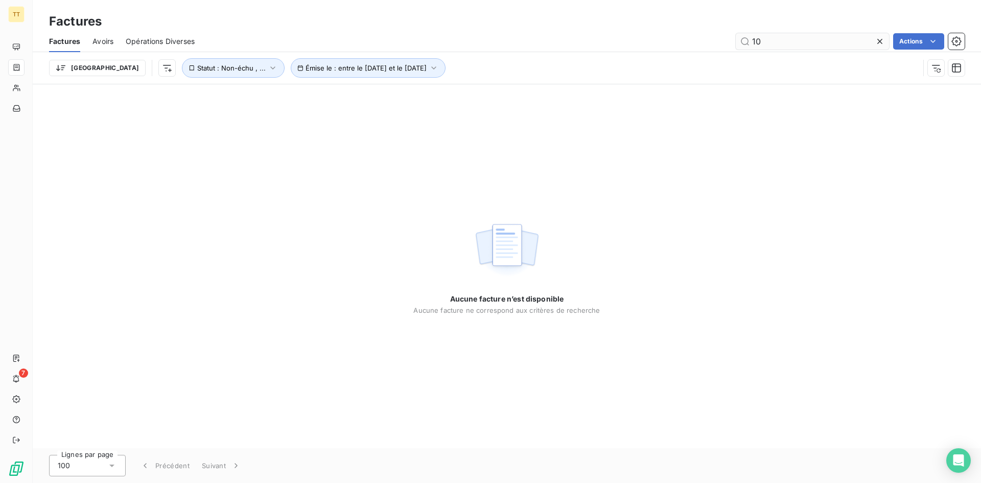
type input "1"
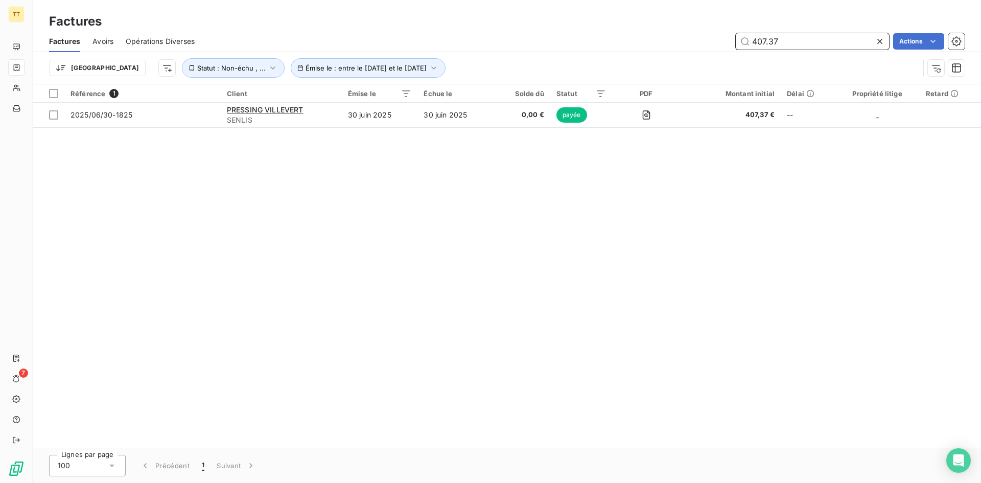
click at [794, 39] on input "407.37" at bounding box center [812, 41] width 153 height 16
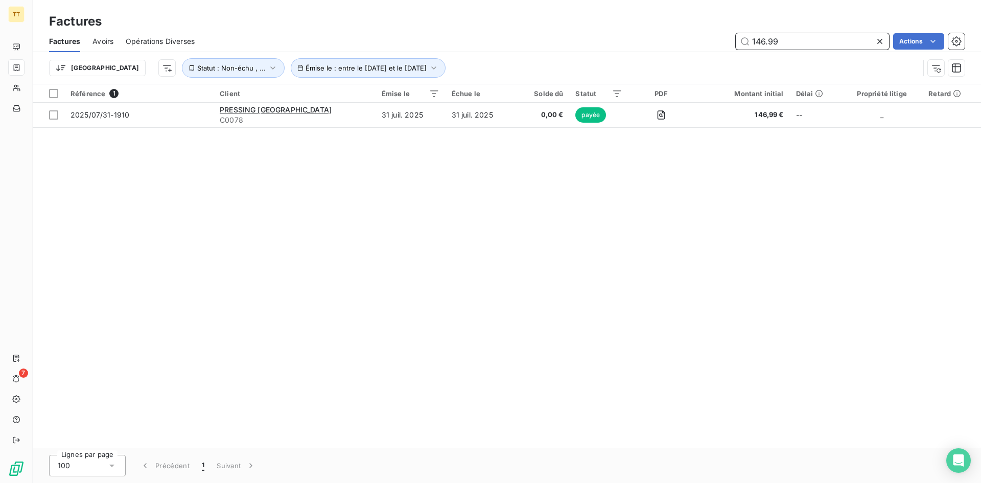
click at [832, 33] on input "146.99" at bounding box center [812, 41] width 153 height 16
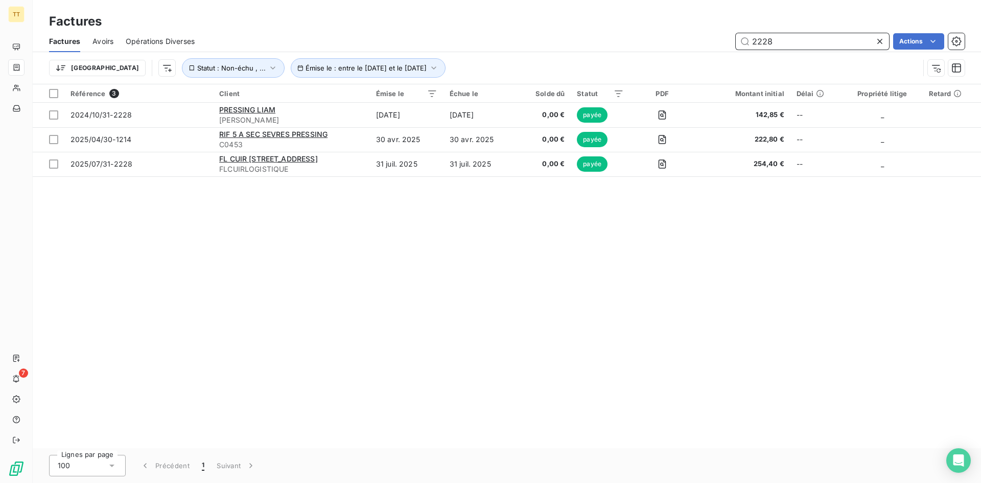
click at [820, 39] on input "2228" at bounding box center [812, 41] width 153 height 16
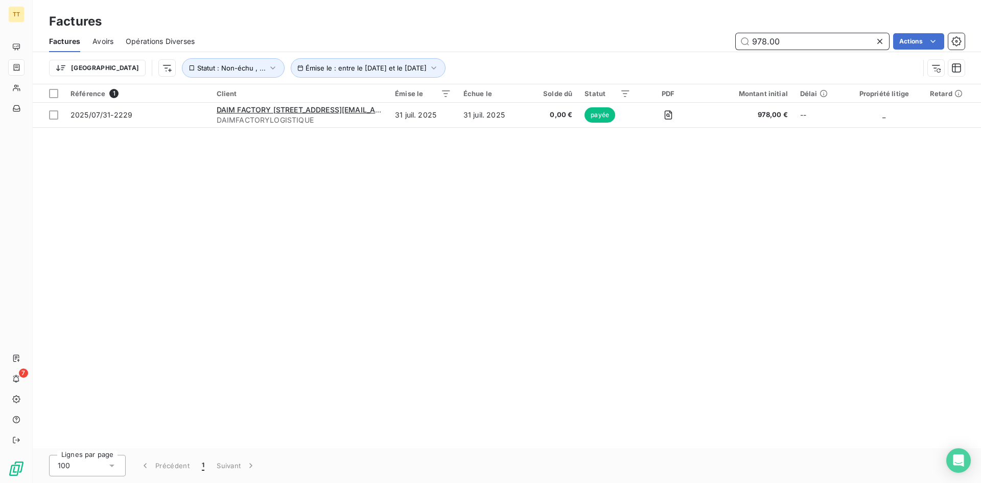
click at [774, 34] on input "978.00" at bounding box center [812, 41] width 153 height 16
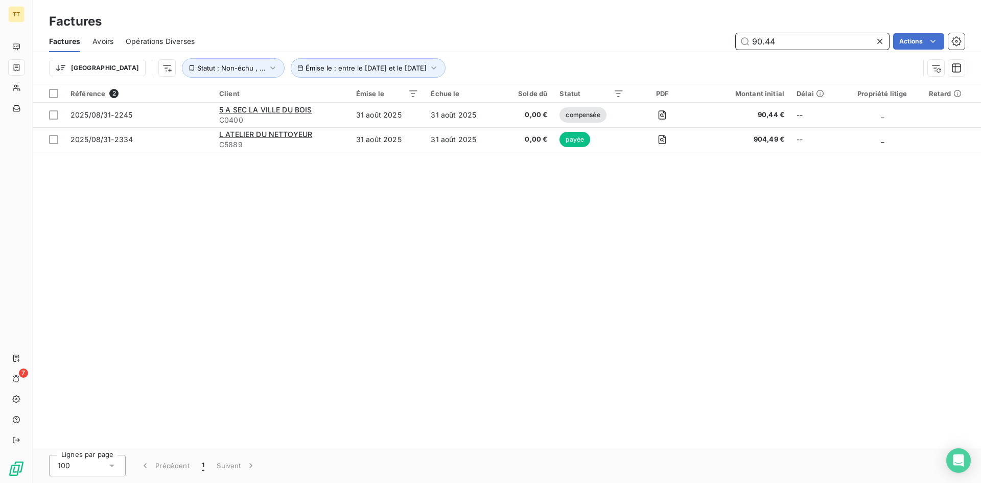
click at [761, 43] on input "90.44" at bounding box center [812, 41] width 153 height 16
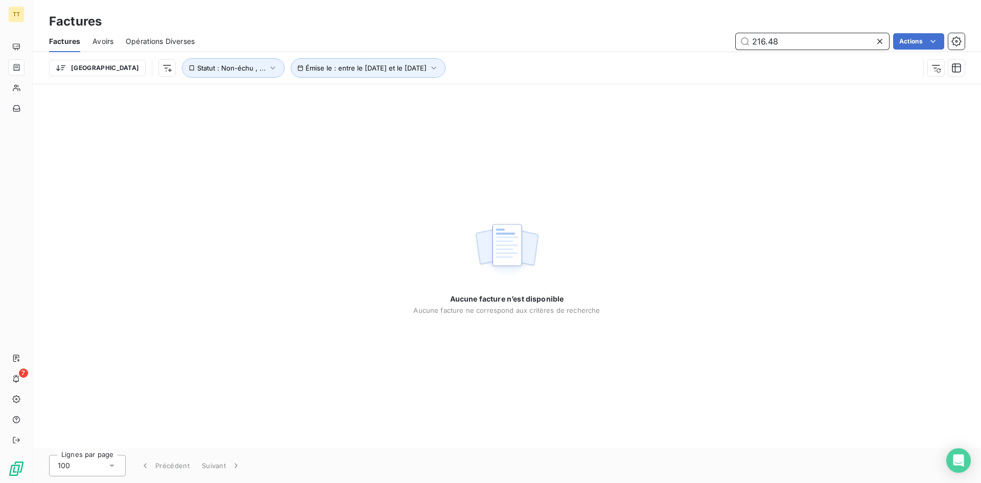
click at [772, 37] on input "216.48" at bounding box center [812, 41] width 153 height 16
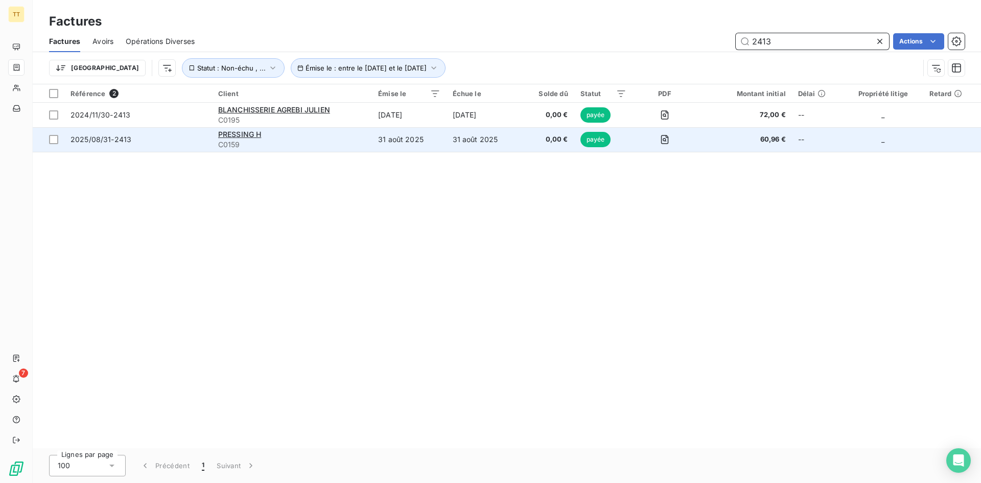
type input "2413"
click at [468, 136] on td "31 août 2025" at bounding box center [484, 139] width 74 height 25
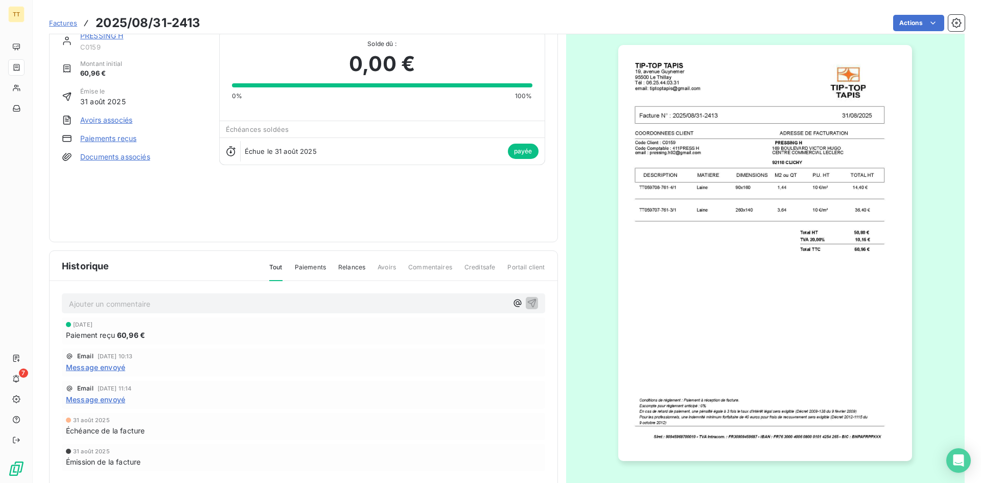
scroll to position [44, 0]
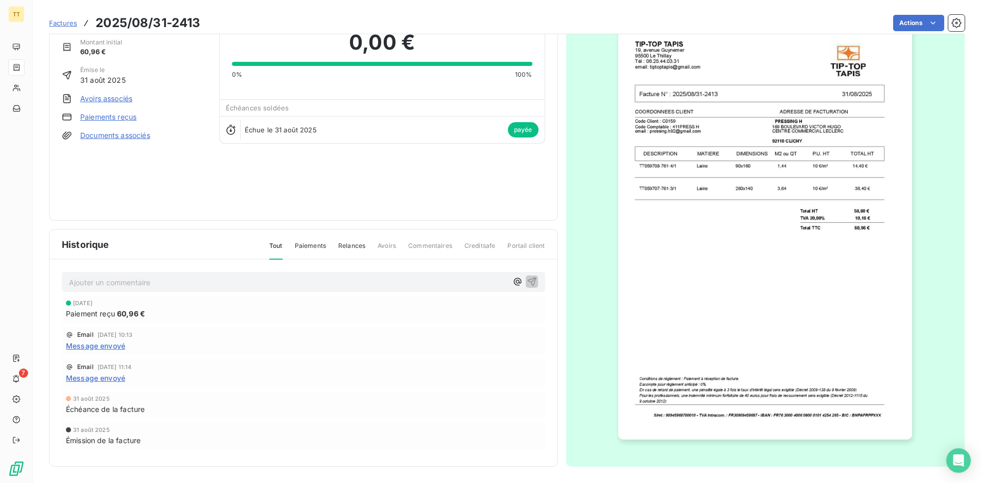
click at [834, 351] on img "button" at bounding box center [765, 232] width 294 height 416
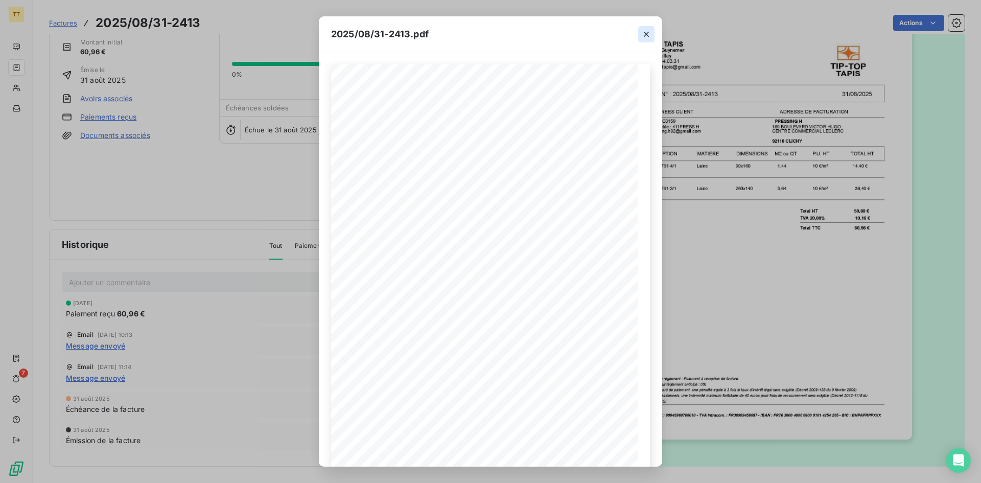
click at [656, 35] on div at bounding box center [647, 33] width 32 height 35
click at [652, 32] on button "button" at bounding box center [646, 34] width 16 height 16
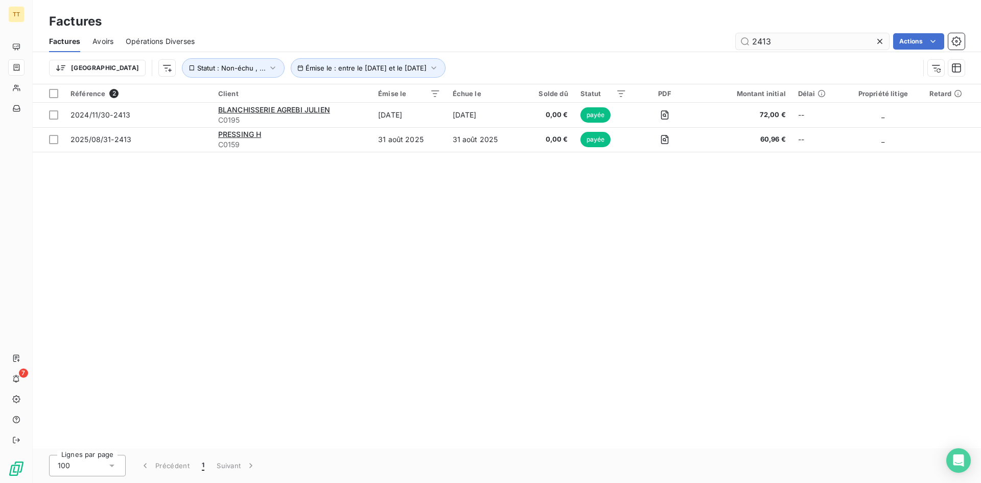
click at [752, 34] on input "2413" at bounding box center [812, 41] width 153 height 16
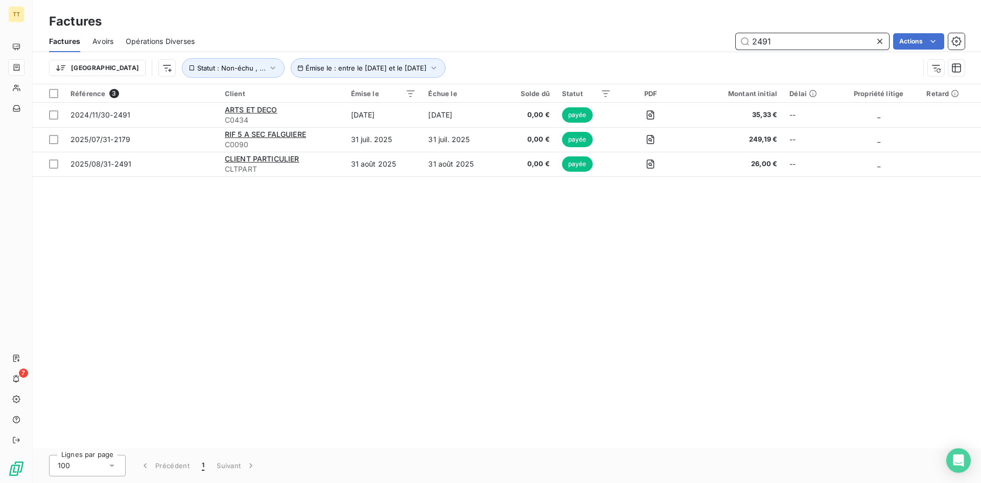
click at [777, 34] on input "2491" at bounding box center [812, 41] width 153 height 16
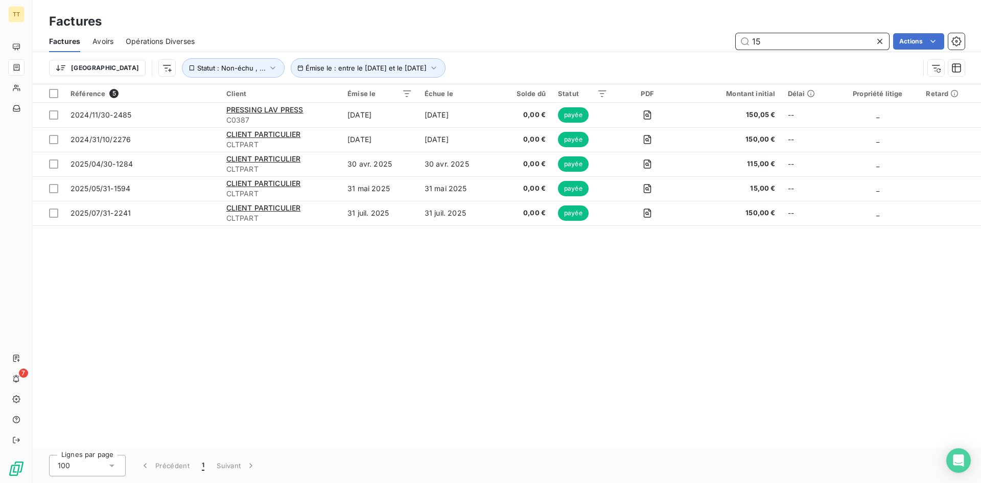
type input "1"
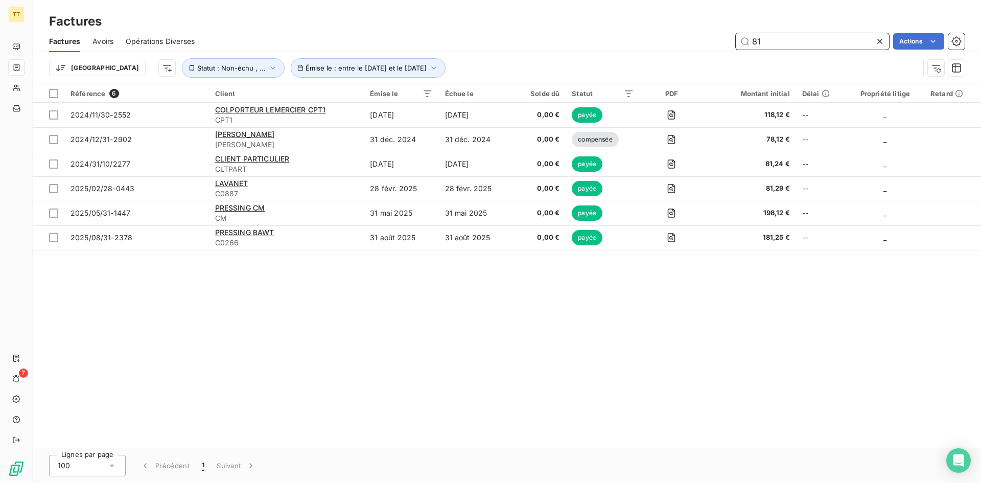
type input "8"
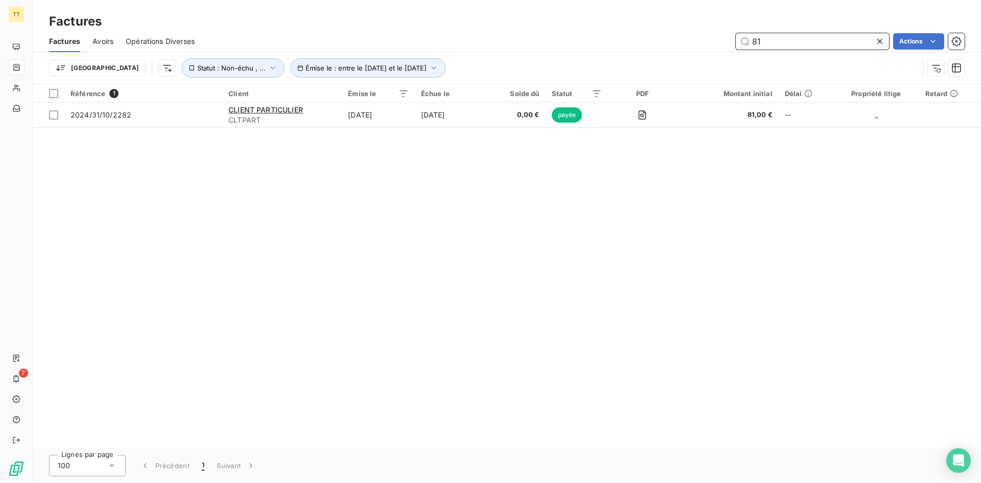
type input "8"
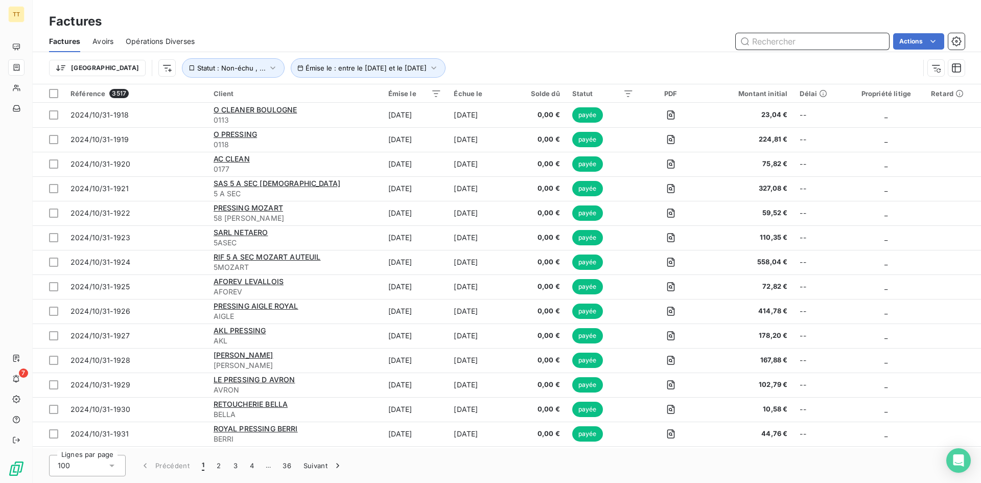
click at [762, 48] on input "text" at bounding box center [812, 41] width 153 height 16
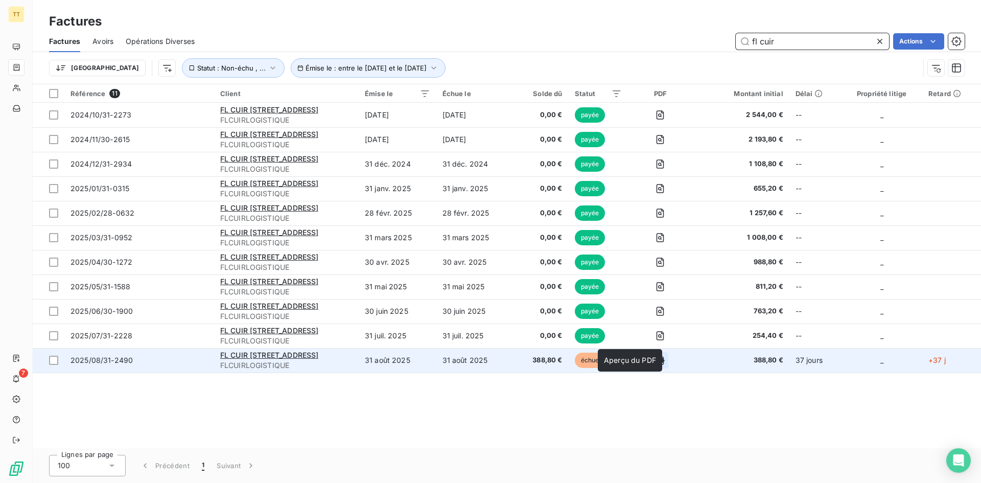
type input "fl cuir"
click at [664, 364] on icon "button" at bounding box center [661, 360] width 8 height 9
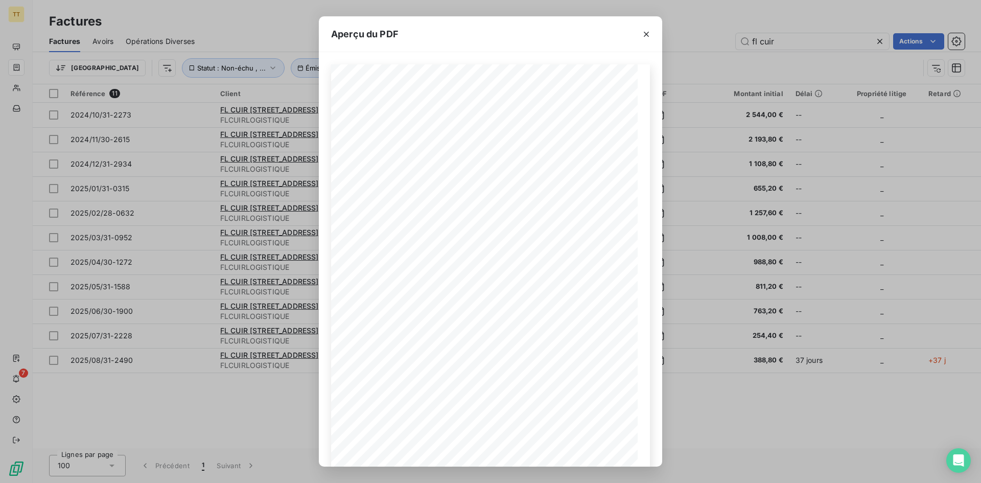
click at [672, 337] on div "Aperçu du PDF CODE CLIENT FLCUIRLOGISTIQUE FACTURE N°2025/08/31-2490 [DATE] DES…" at bounding box center [490, 241] width 981 height 483
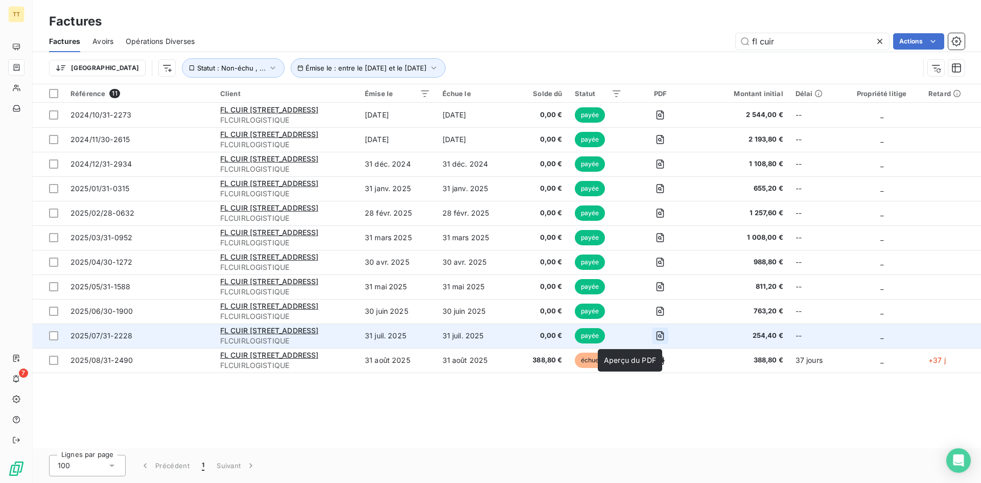
click at [662, 336] on icon "button" at bounding box center [660, 336] width 4 height 4
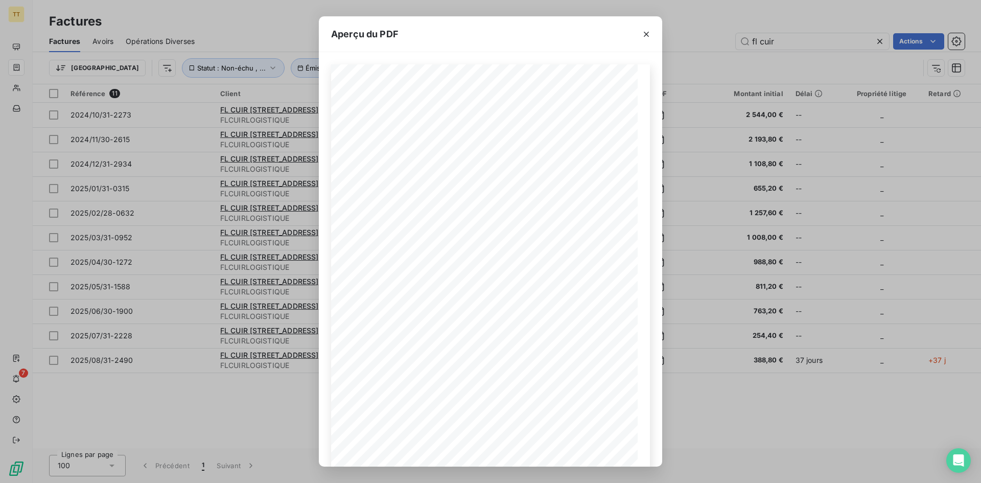
click at [678, 332] on div "Aperçu du PDF CODE CLIENT FLCUIRLOGISTIQUE FACTURE N°2025/07/31-2228 [DATE] DES…" at bounding box center [490, 241] width 981 height 483
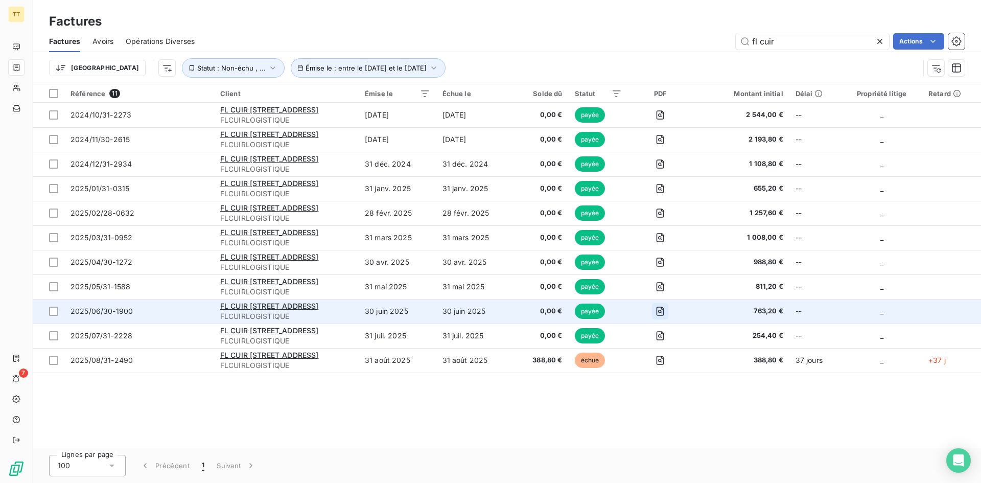
click at [665, 313] on icon "button" at bounding box center [660, 311] width 10 height 10
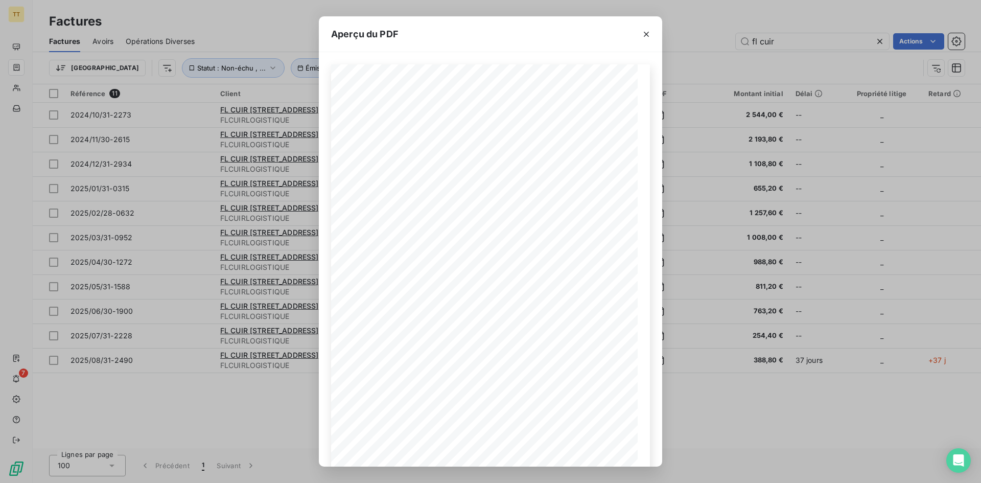
click at [675, 313] on div "Aperçu du PDF CODE CLIENT FLCUIRLOGISTIQUE FACTURE N°2025/06/30-1900 [DATE] DES…" at bounding box center [490, 241] width 981 height 483
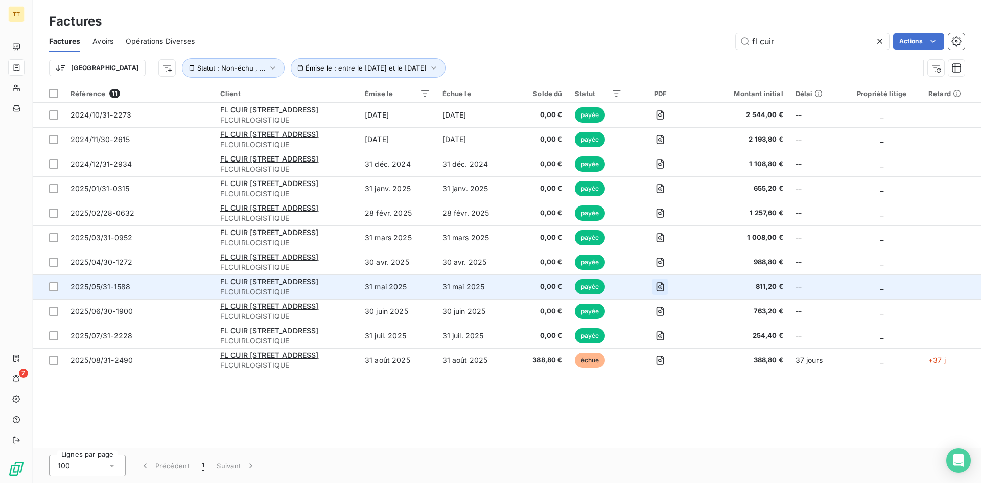
click at [665, 288] on icon "button" at bounding box center [660, 287] width 10 height 10
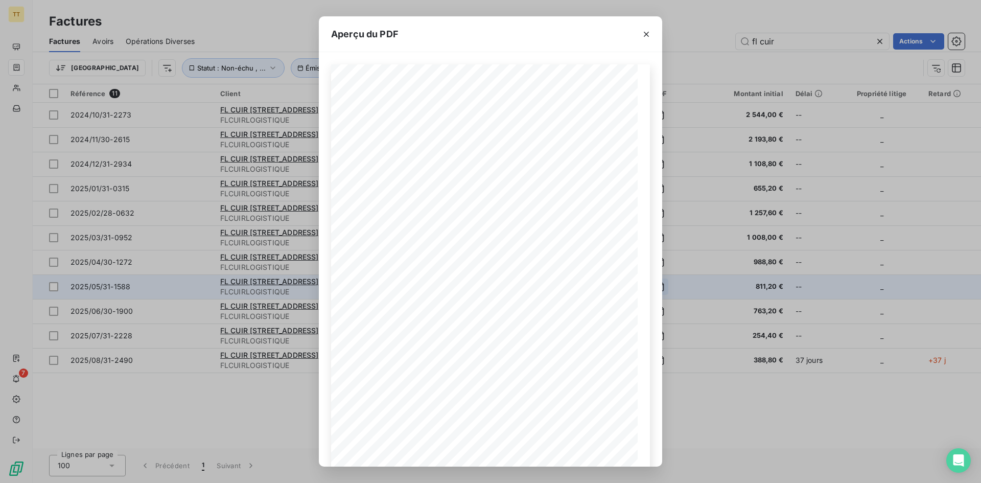
click at [678, 288] on div "Aperçu du PDF CODE CLIENT FLCUIRLOGISTIQUE FACTURE N°2025/05/31-1588 [DATE] DES…" at bounding box center [490, 241] width 981 height 483
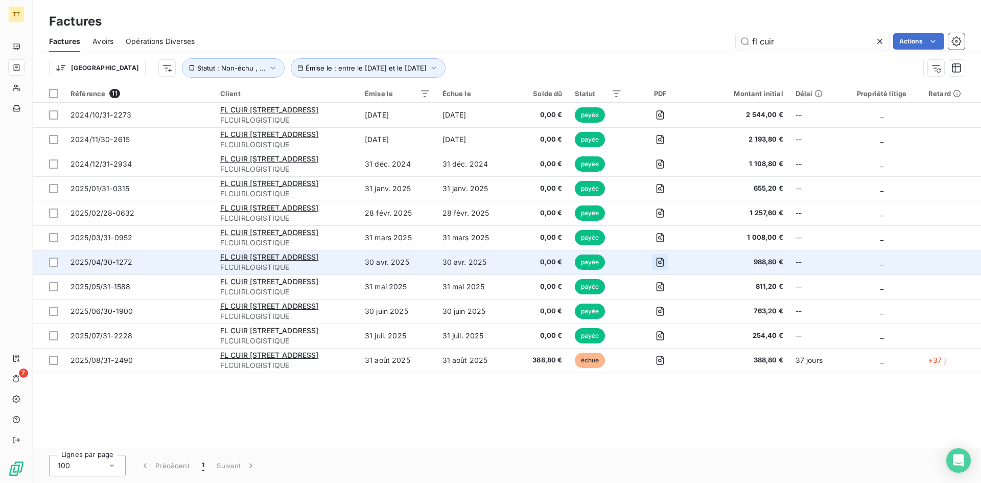
click at [665, 259] on icon "button" at bounding box center [660, 262] width 10 height 10
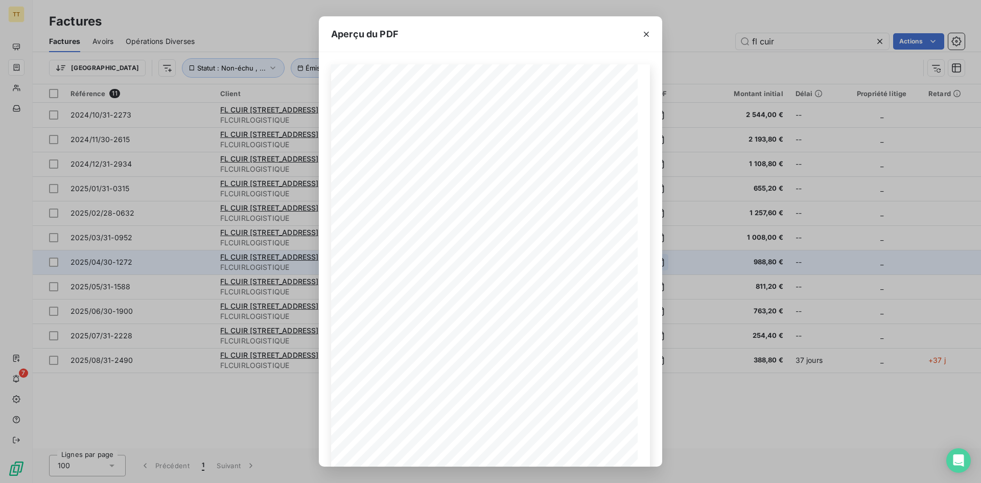
click at [676, 259] on div "Aperçu du PDF CODE CLIENT FLCUIRLOGISTIQUE FACTURE N°2025/04/30-1272 [DATE] DES…" at bounding box center [490, 241] width 981 height 483
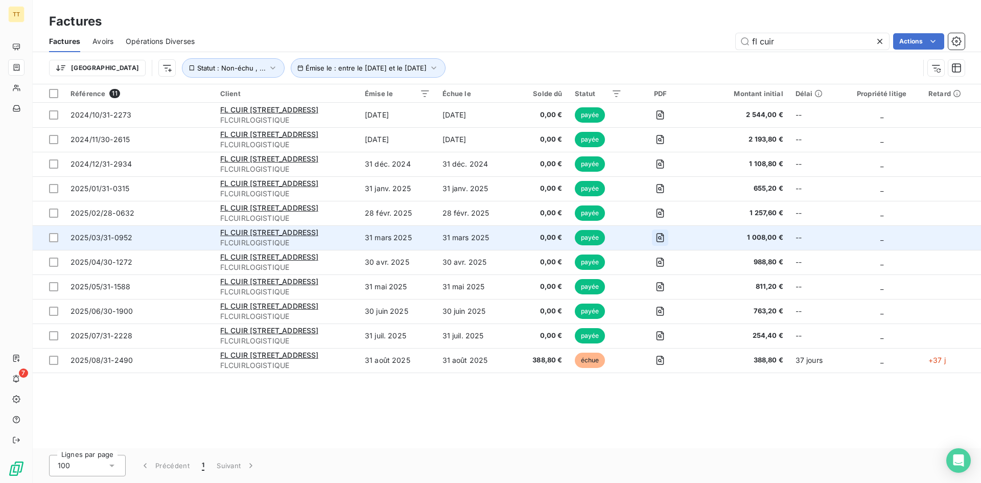
click at [665, 240] on icon "button" at bounding box center [660, 238] width 10 height 10
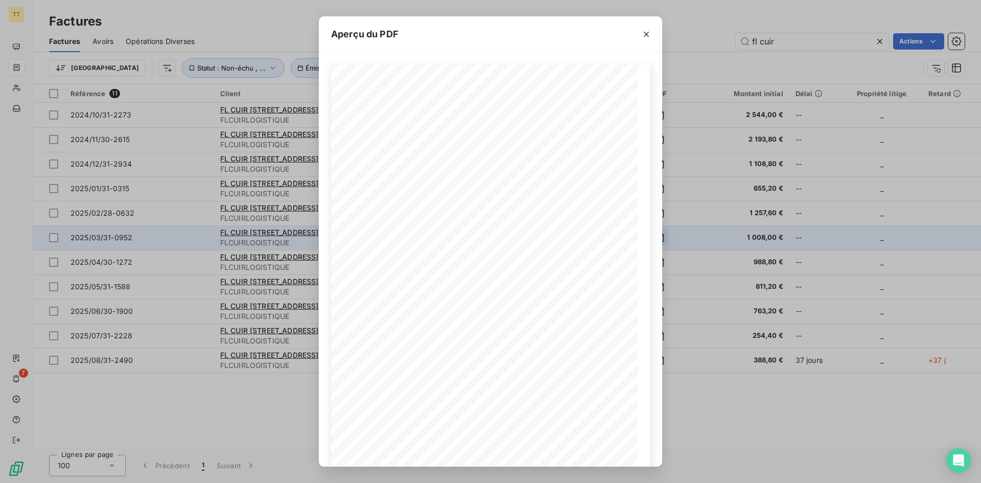
click at [675, 240] on div "Aperçu du PDF CODE CLIENT FLCUIRLOGISTIQUE FACTURE N°2025/03/31-0952 [DATE] DES…" at bounding box center [490, 241] width 981 height 483
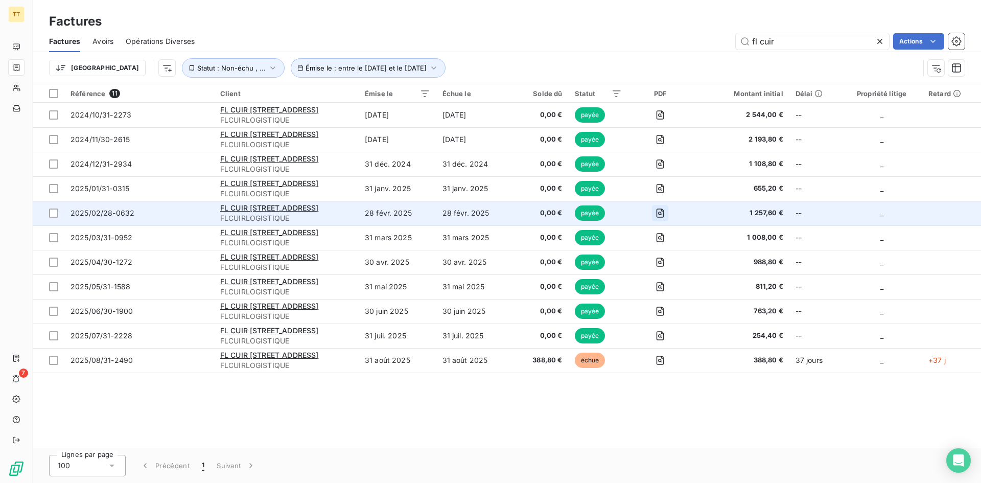
click at [665, 218] on icon "button" at bounding box center [660, 213] width 10 height 10
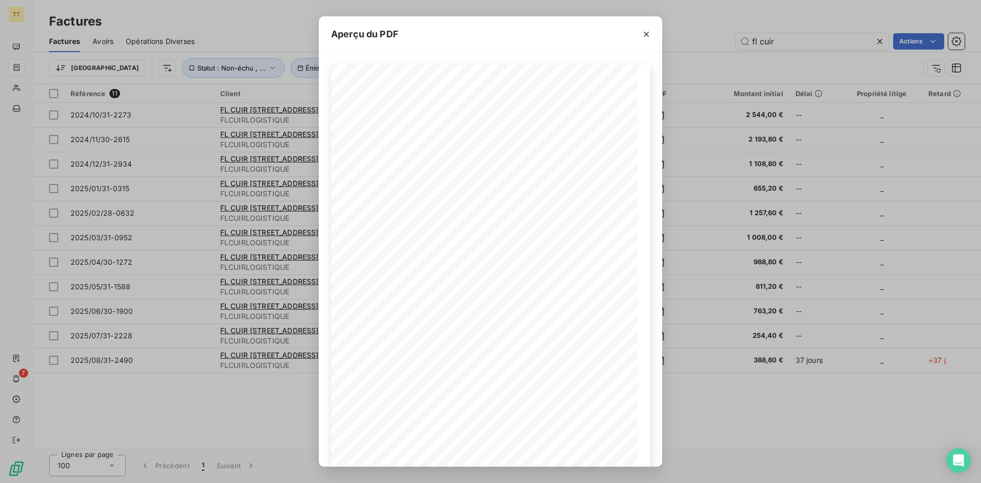
click at [672, 215] on div "Aperçu du PDF CODE CLIENT FLCUIRLOGISTIQUE FACTURE N°2025/02/28-0632 [DATE] DES…" at bounding box center [490, 241] width 981 height 483
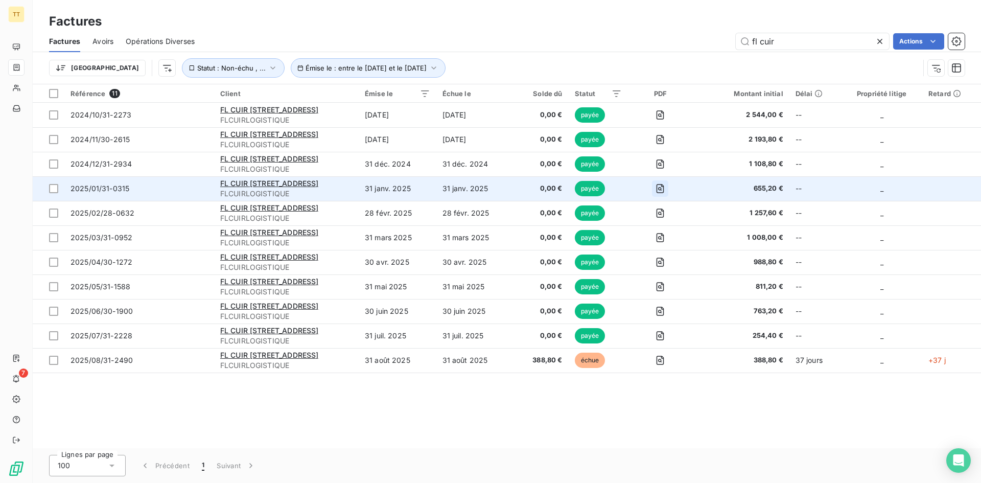
click at [662, 190] on icon "button" at bounding box center [660, 189] width 4 height 4
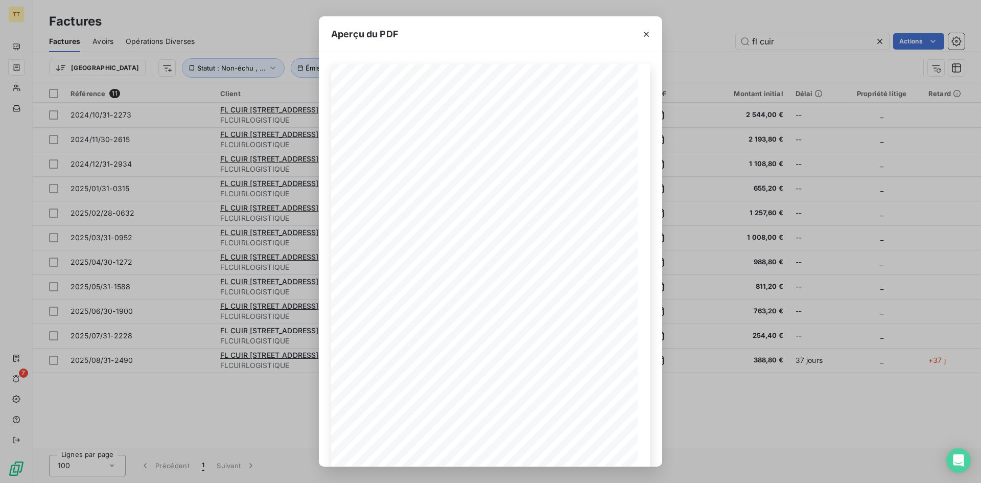
click at [677, 210] on div "Aperçu du PDF CODE CLIENT FLCUIRLOGISTIQUE FACTURE N°2025/01/31-0315 [DATE] DES…" at bounding box center [490, 241] width 981 height 483
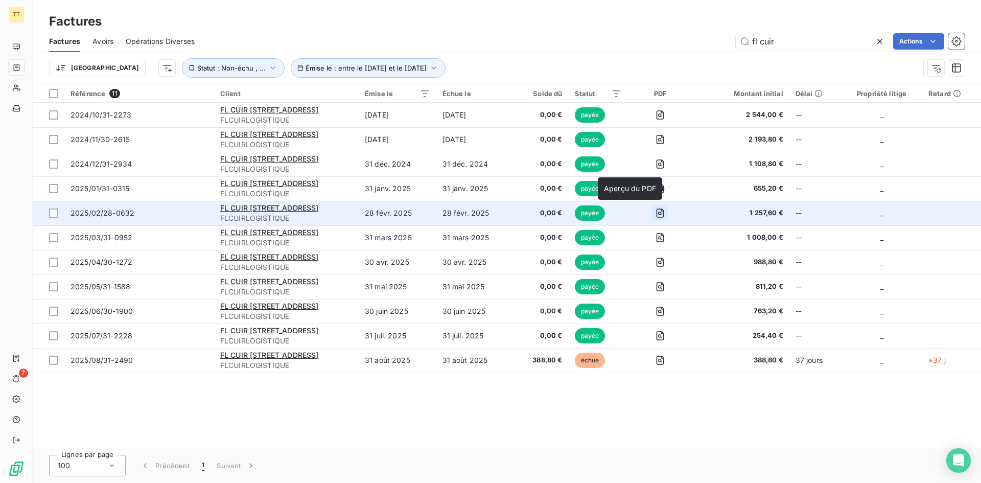
click at [665, 210] on icon "button" at bounding box center [660, 213] width 10 height 10
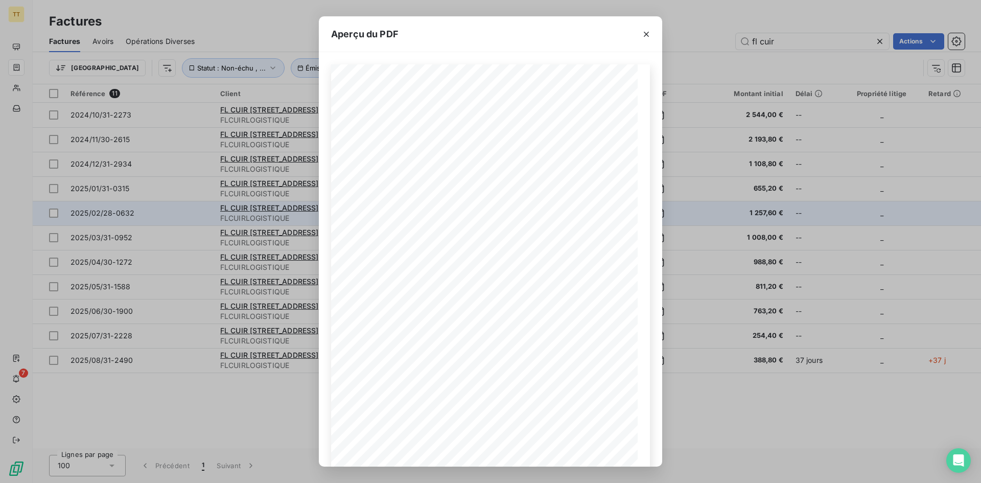
drag, startPoint x: 728, startPoint y: 214, endPoint x: 723, endPoint y: 208, distance: 8.0
click at [723, 208] on div "Aperçu du PDF CODE CLIENT FLCUIRLOGISTIQUE FACTURE N°2025/02/28-0632 [DATE] DES…" at bounding box center [490, 241] width 981 height 483
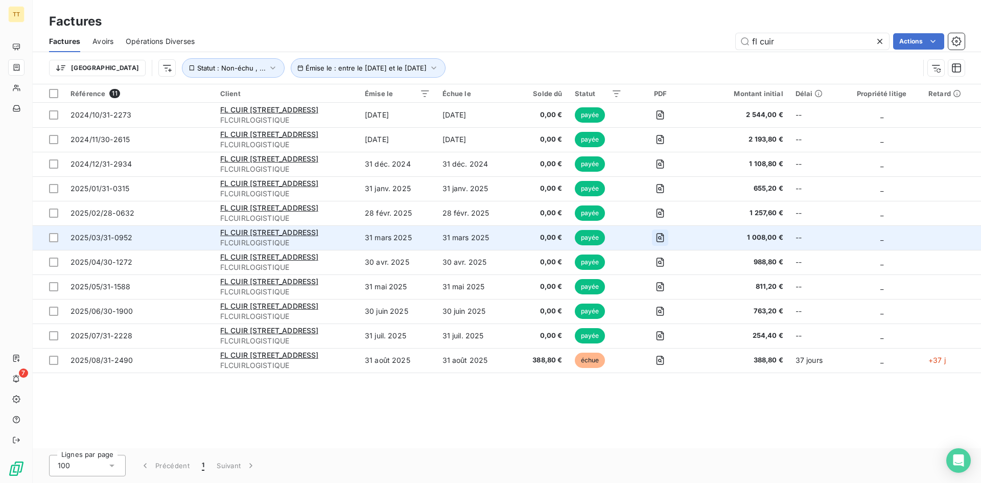
click at [665, 236] on icon "button" at bounding box center [660, 238] width 10 height 10
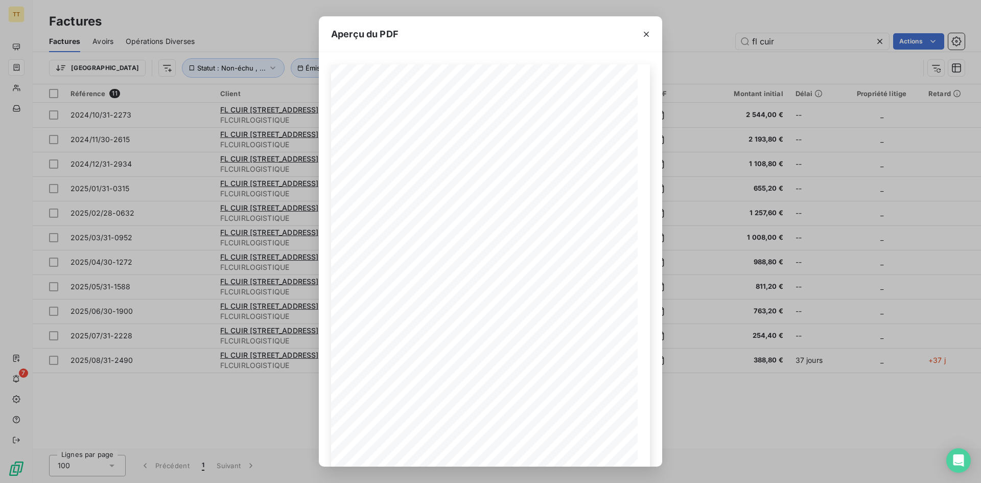
click at [677, 258] on div "Aperçu du PDF CODE CLIENT FLCUIRLOGISTIQUE FACTURE N°2025/03/31-0952 [DATE] DES…" at bounding box center [490, 241] width 981 height 483
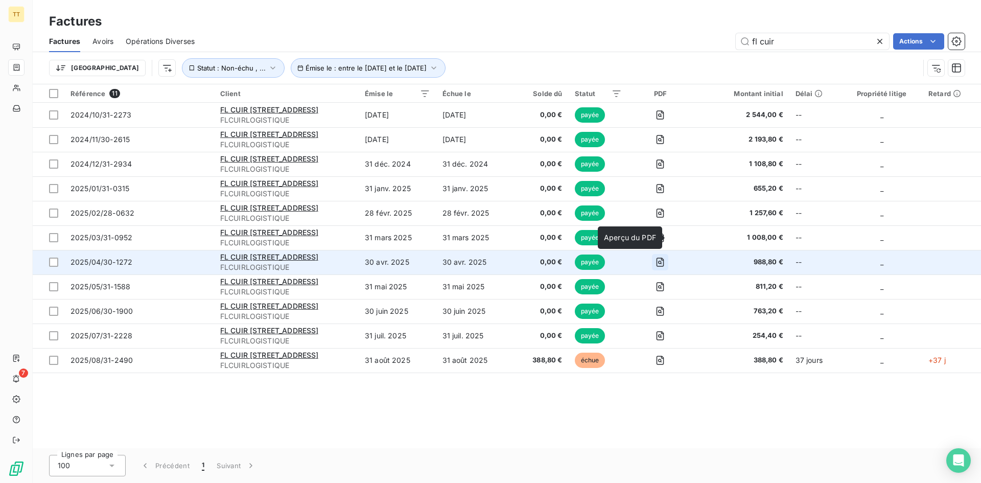
click at [665, 261] on icon "button" at bounding box center [660, 262] width 10 height 10
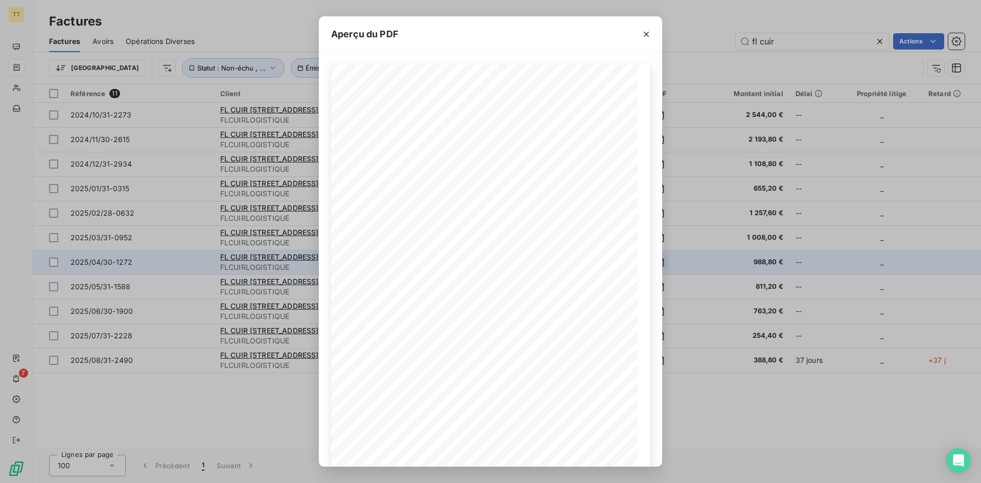
click at [676, 261] on div "Aperçu du PDF CODE CLIENT FLCUIRLOGISTIQUE FACTURE N°2025/04/30-1272 [DATE] DES…" at bounding box center [490, 241] width 981 height 483
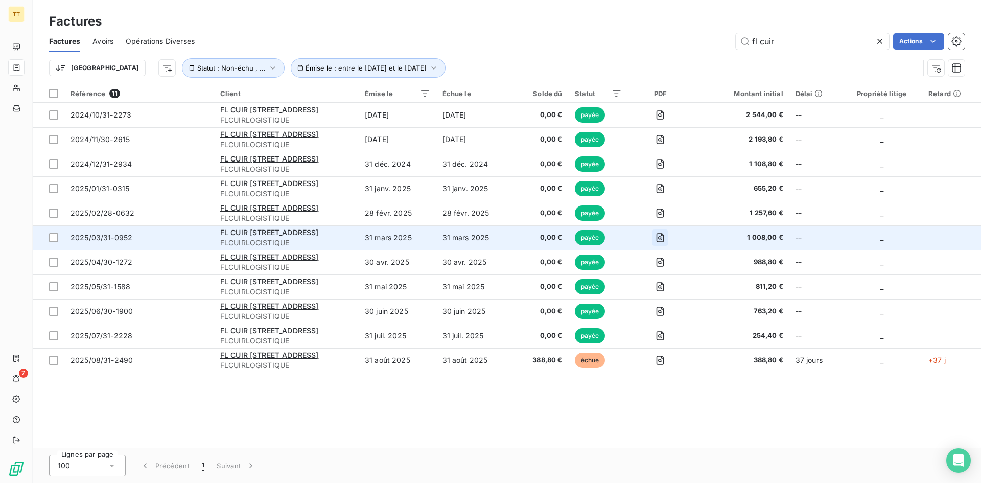
click at [665, 242] on icon "button" at bounding box center [660, 238] width 10 height 10
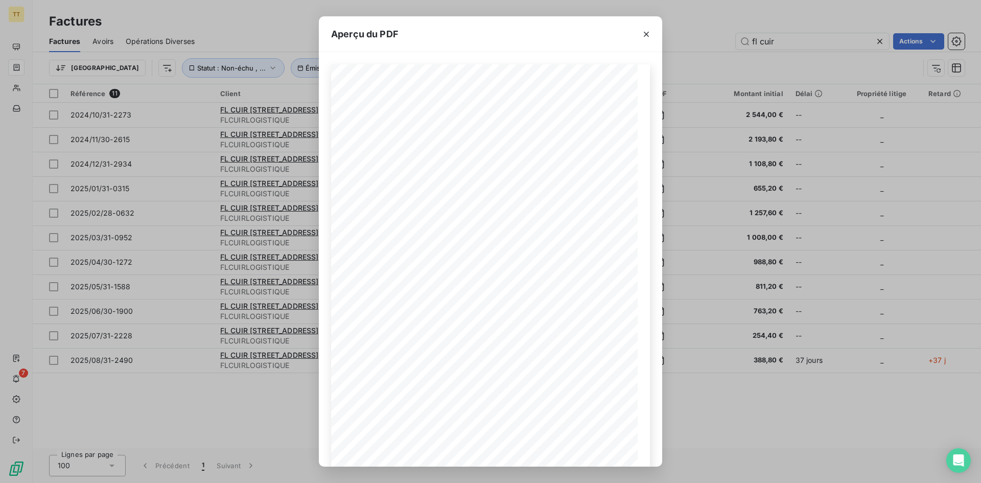
click at [673, 238] on div "Aperçu du PDF CODE CLIENT FLCUIRLOGISTIQUE FACTURE N°2025/03/31-0952 [DATE] DES…" at bounding box center [490, 241] width 981 height 483
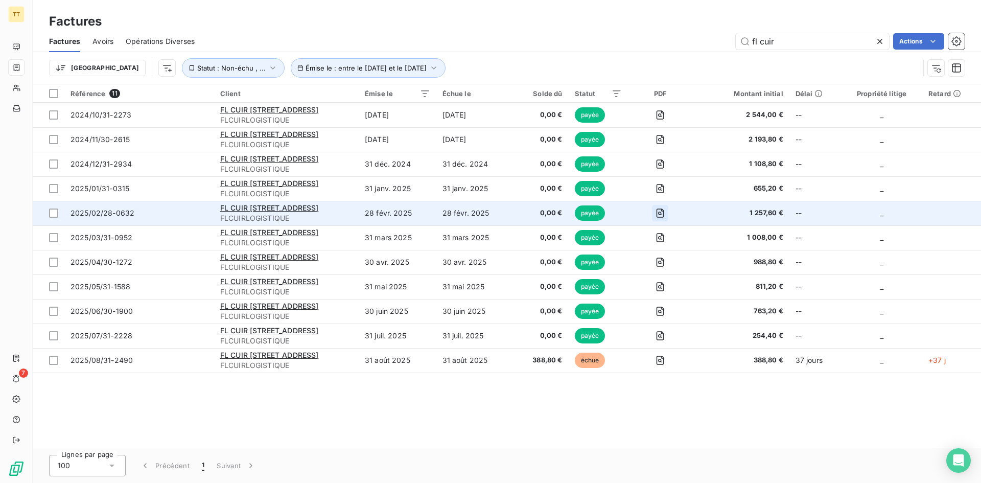
click at [665, 208] on icon "button" at bounding box center [660, 213] width 10 height 10
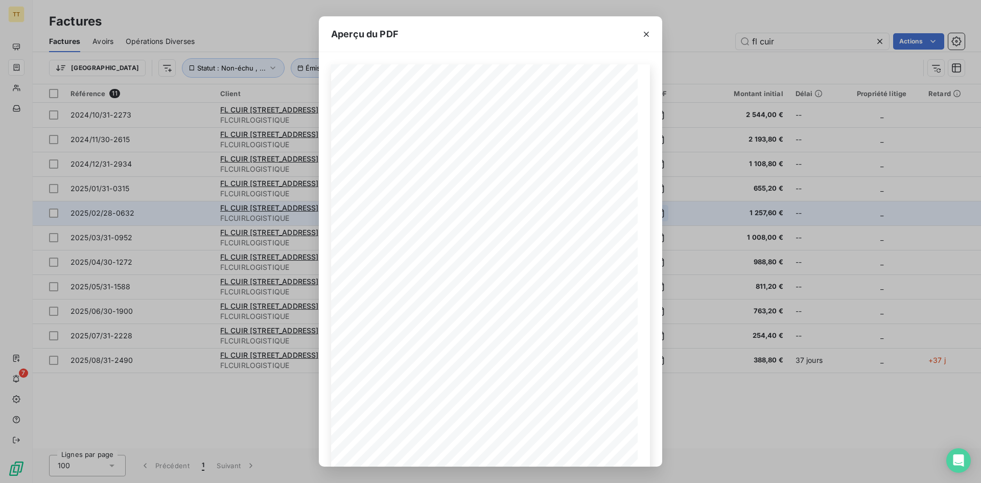
click at [673, 208] on div "Aperçu du PDF CODE CLIENT FLCUIRLOGISTIQUE FACTURE N°2025/02/28-0632 [DATE] DES…" at bounding box center [490, 241] width 981 height 483
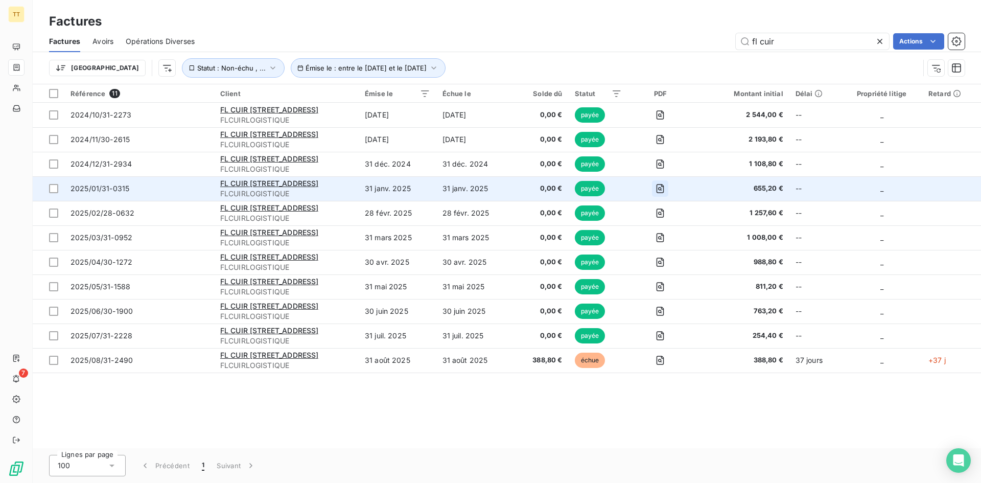
click at [665, 187] on icon "button" at bounding box center [660, 188] width 10 height 10
click at [665, 192] on icon "button" at bounding box center [660, 188] width 10 height 10
